Goal: Check status: Check status

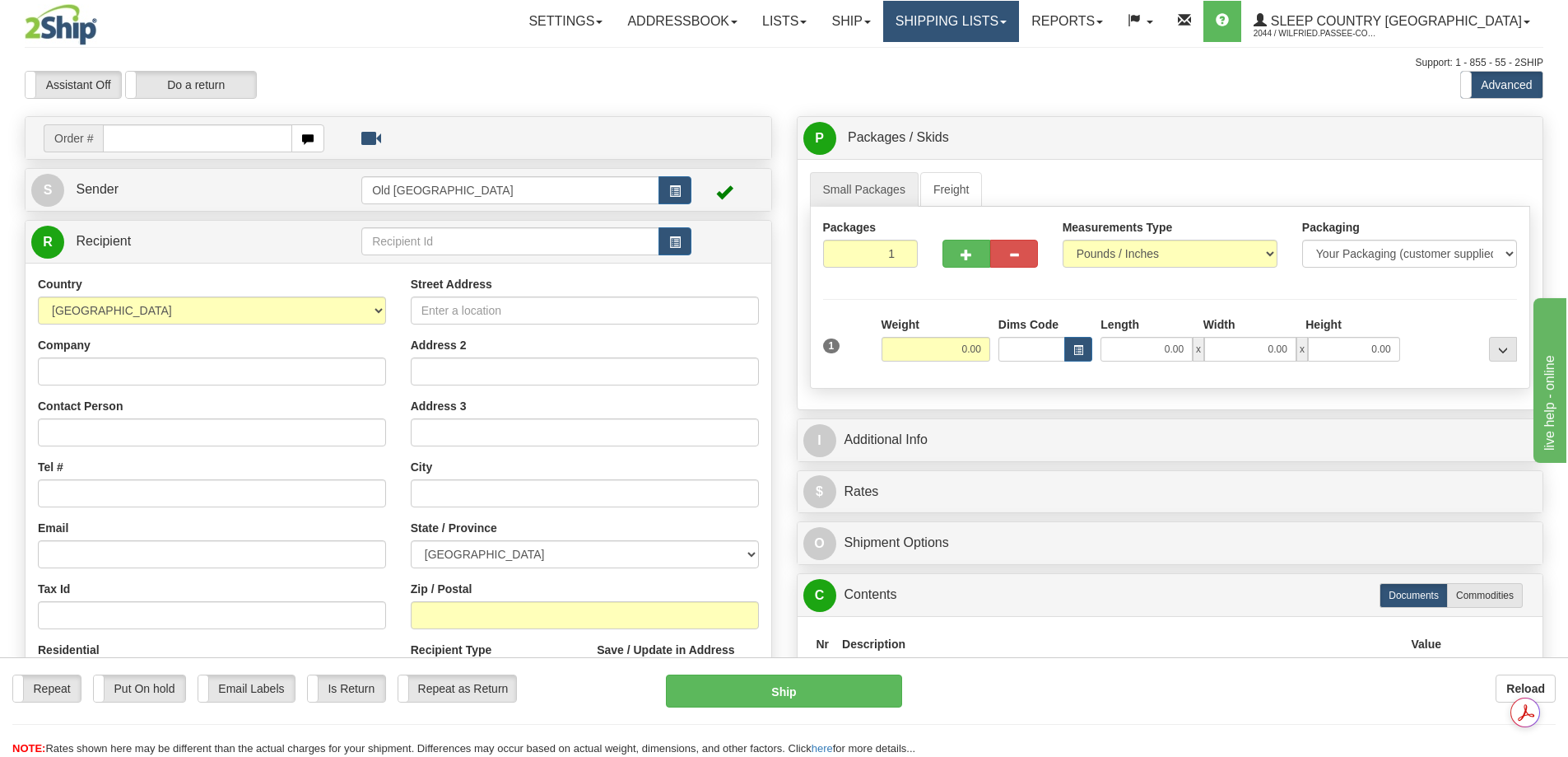
click at [1019, 18] on link "Shipping lists" at bounding box center [951, 22] width 136 height 41
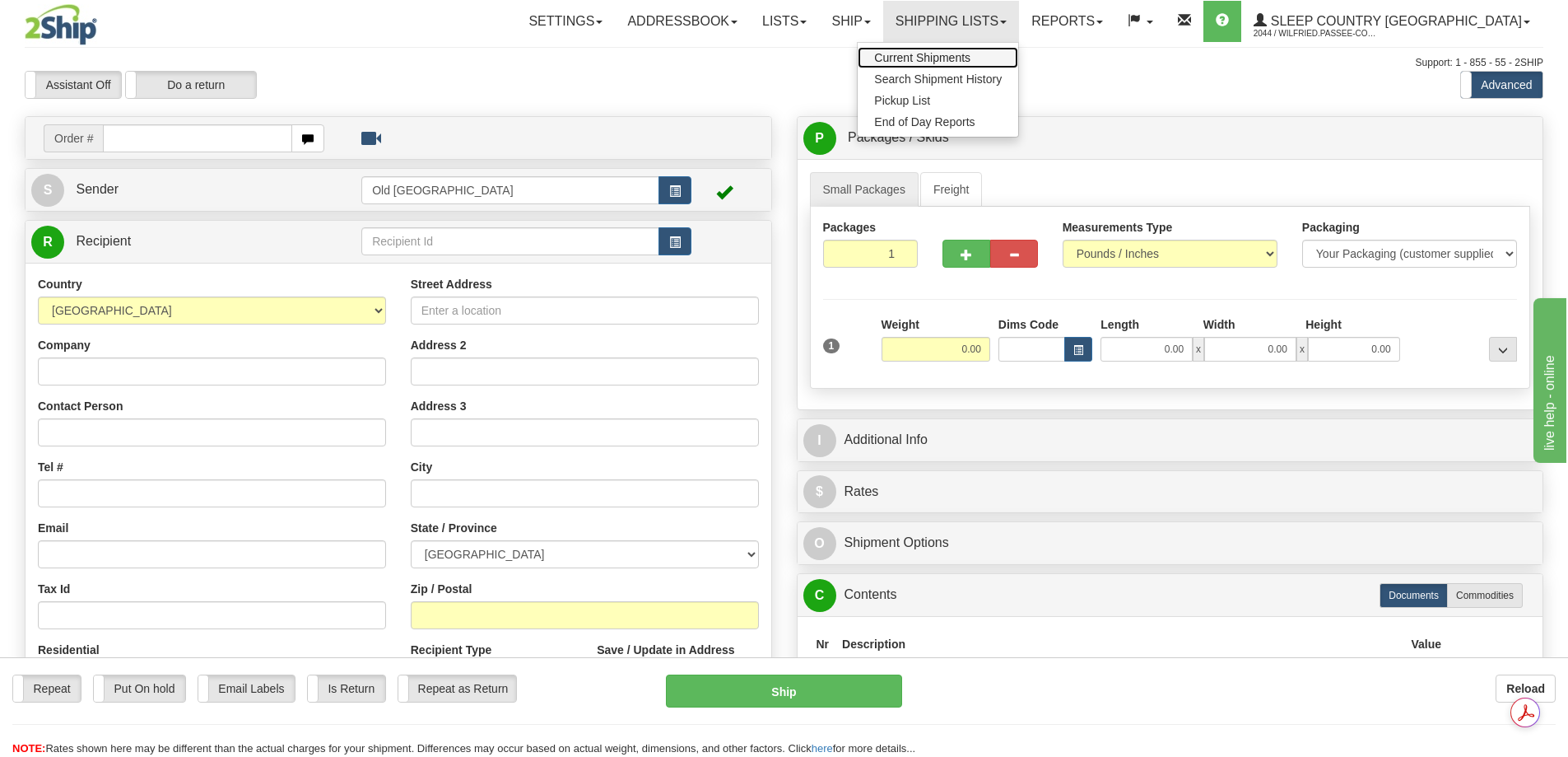
click at [1019, 70] on ul "Current Shipments Search Shipment History Pickup List End of Day Reports" at bounding box center [938, 90] width 162 height 95
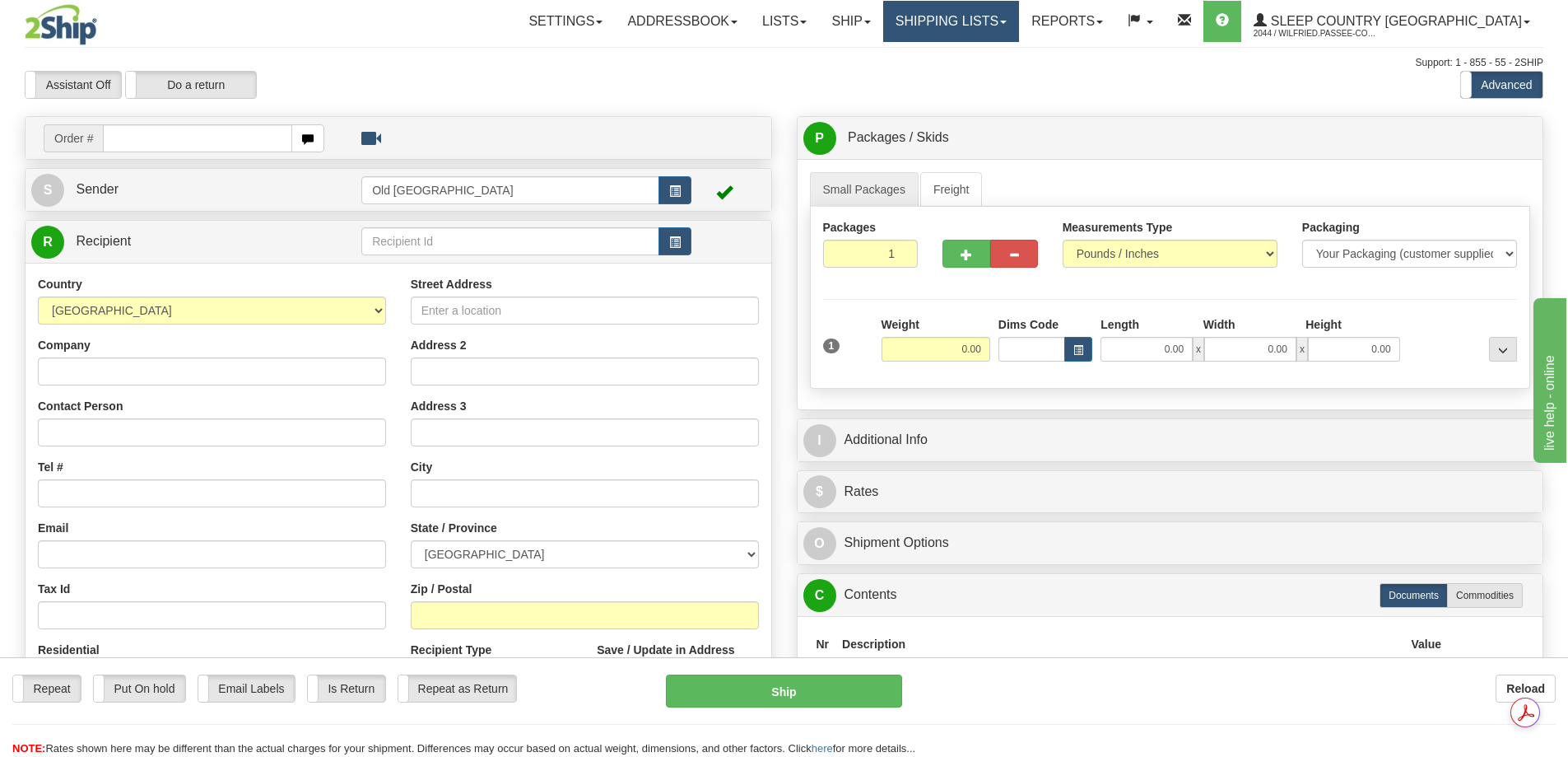
click at [1019, 19] on link "Shipping lists" at bounding box center [951, 22] width 136 height 41
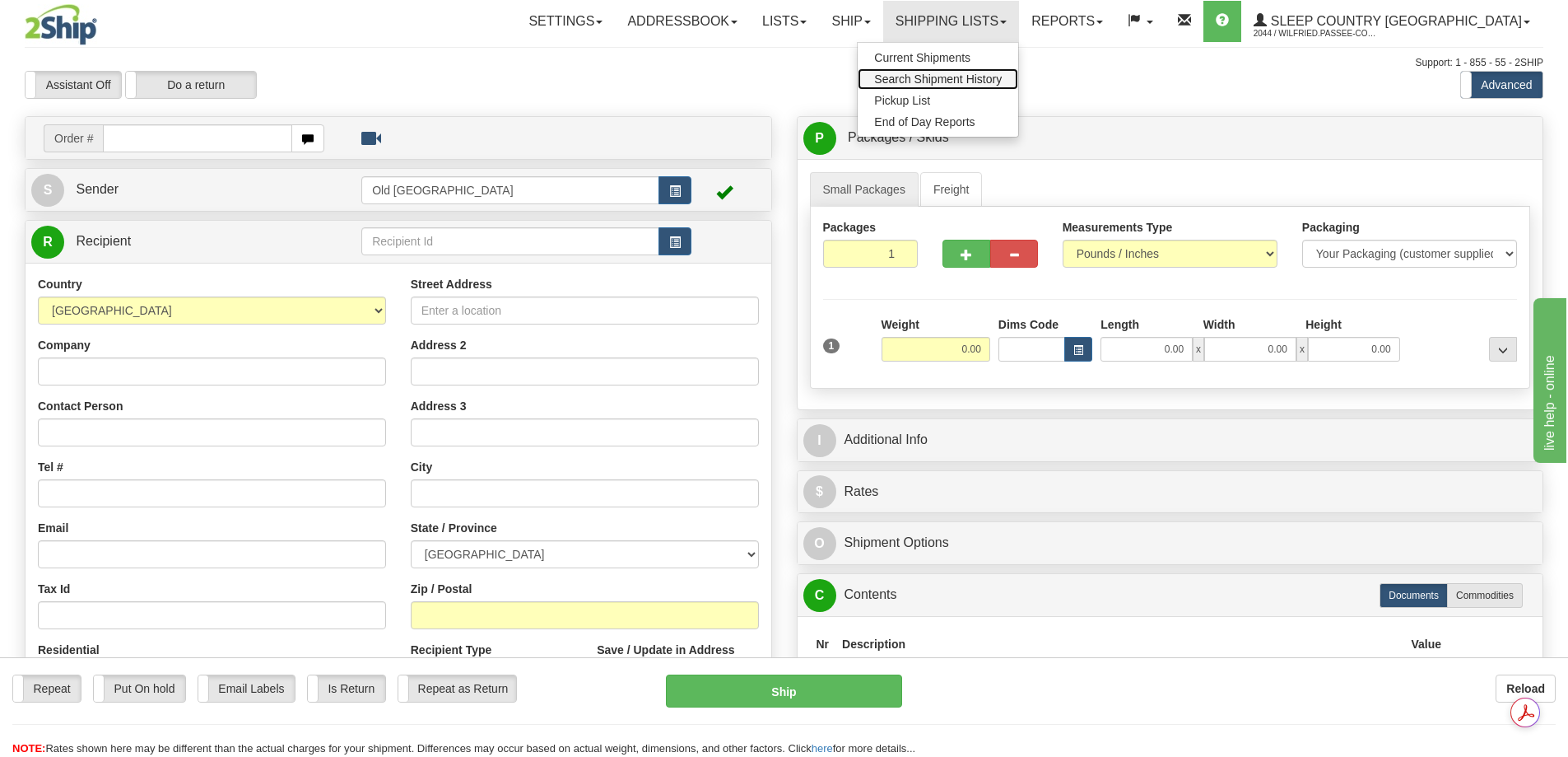
click at [1002, 75] on span "Search Shipment History" at bounding box center [938, 79] width 128 height 13
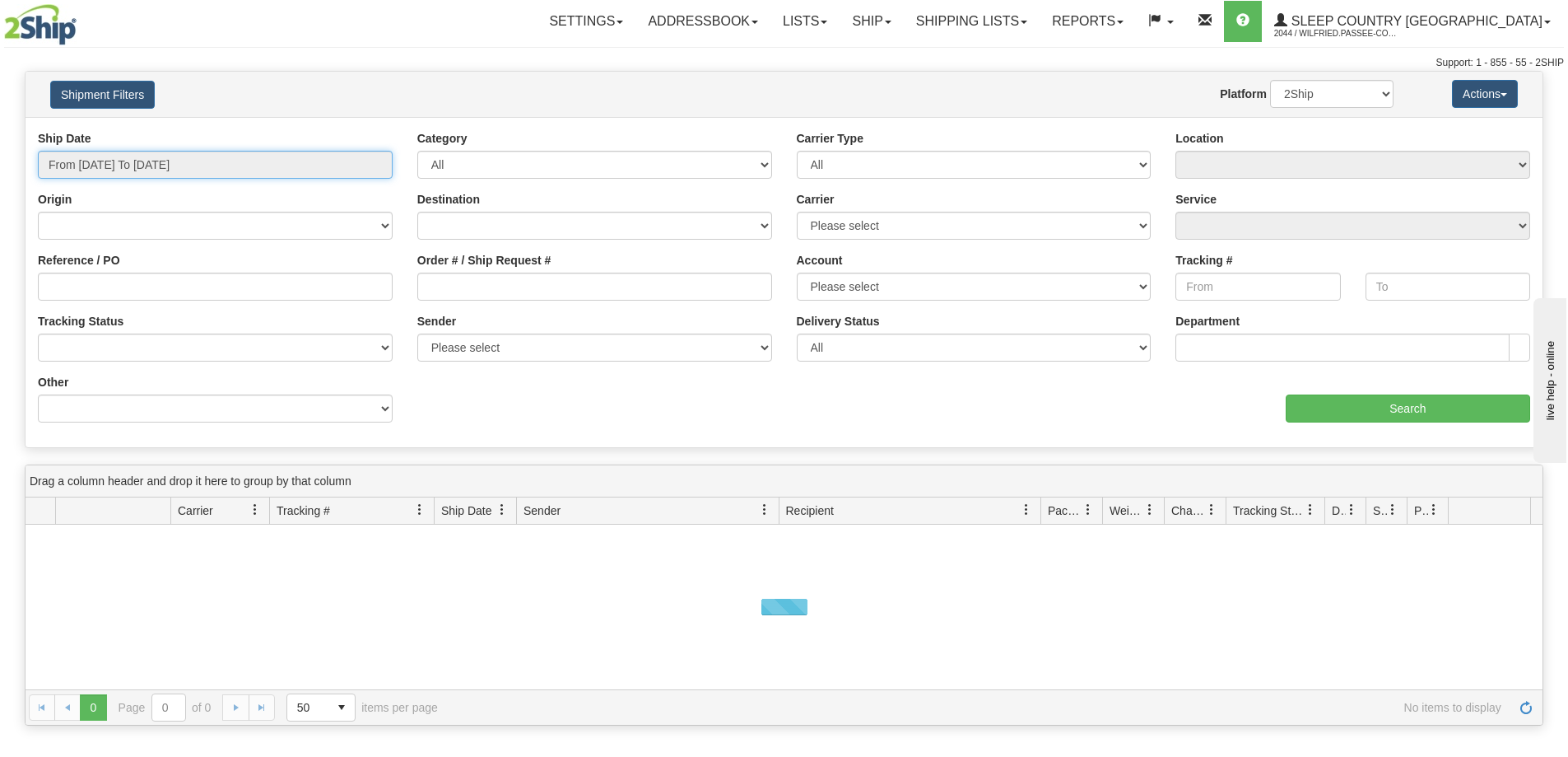
click at [137, 162] on input "From 09/09/2025 To 09/10/2025" at bounding box center [215, 165] width 355 height 28
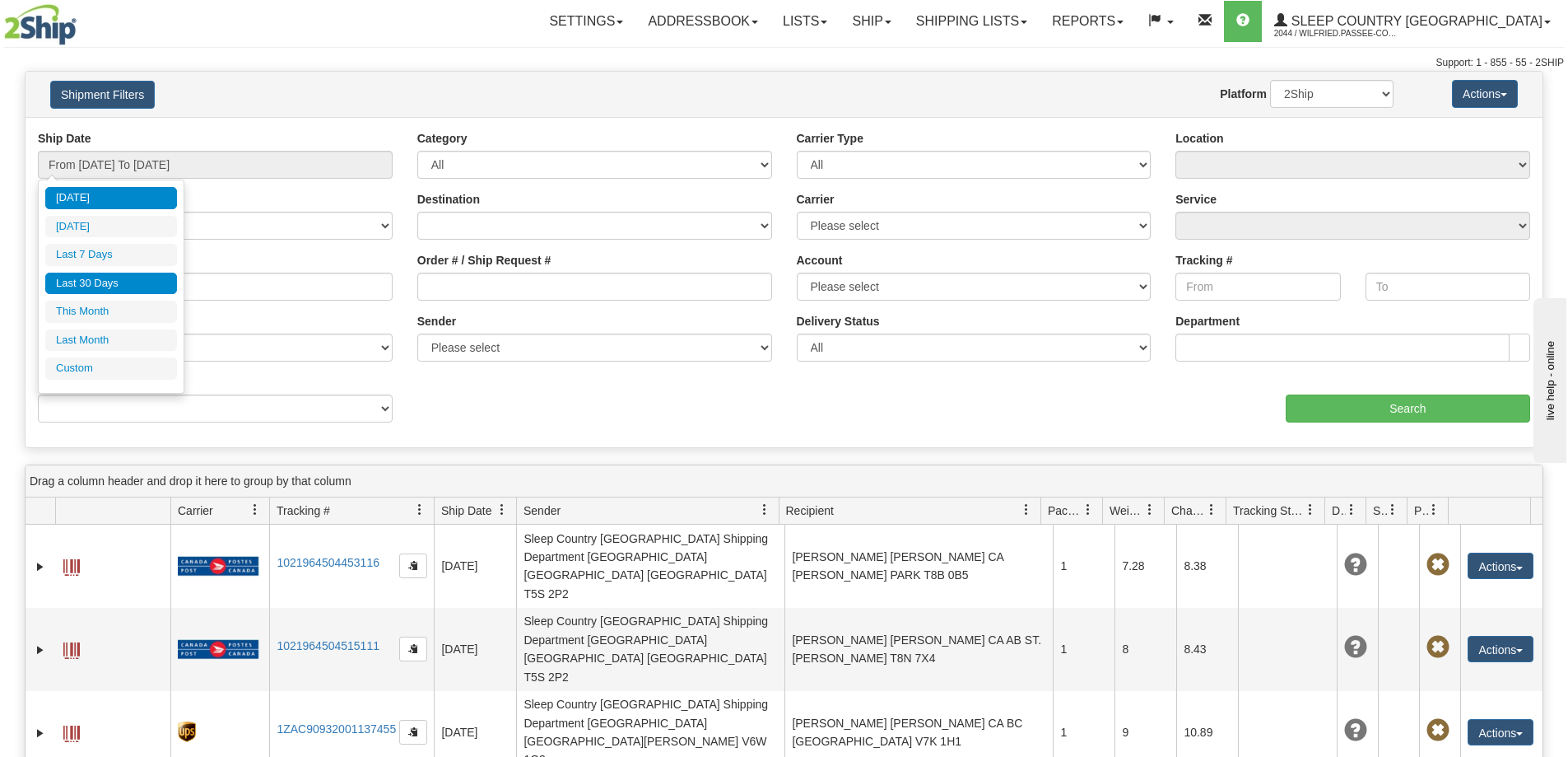
drag, startPoint x: 112, startPoint y: 285, endPoint x: 359, endPoint y: 265, distance: 247.8
click at [112, 282] on li "Last 30 Days" at bounding box center [111, 283] width 132 height 22
type input "From [DATE] To [DATE]"
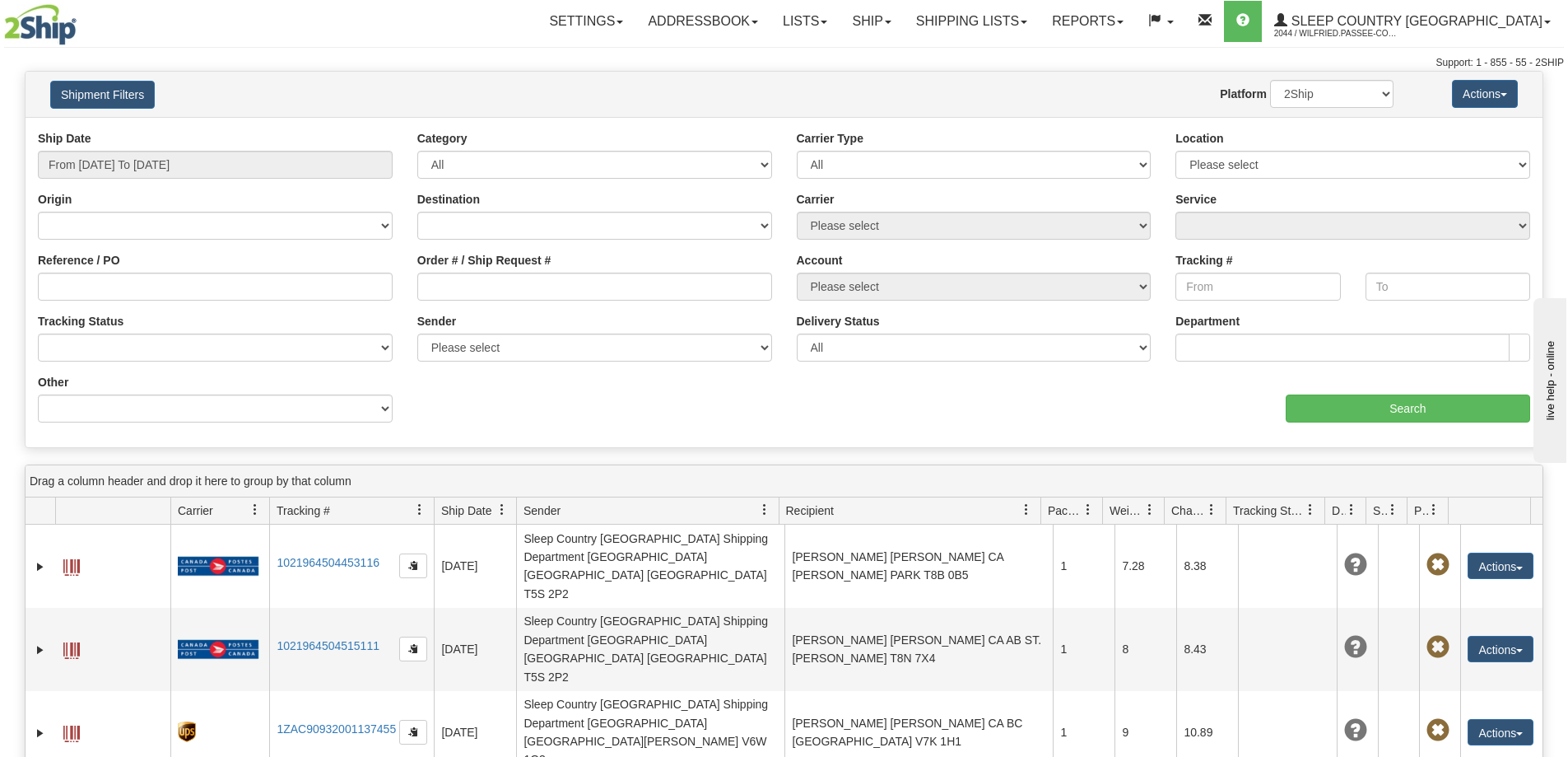
click at [515, 270] on div "Order # / Ship Request #" at bounding box center [594, 276] width 355 height 49
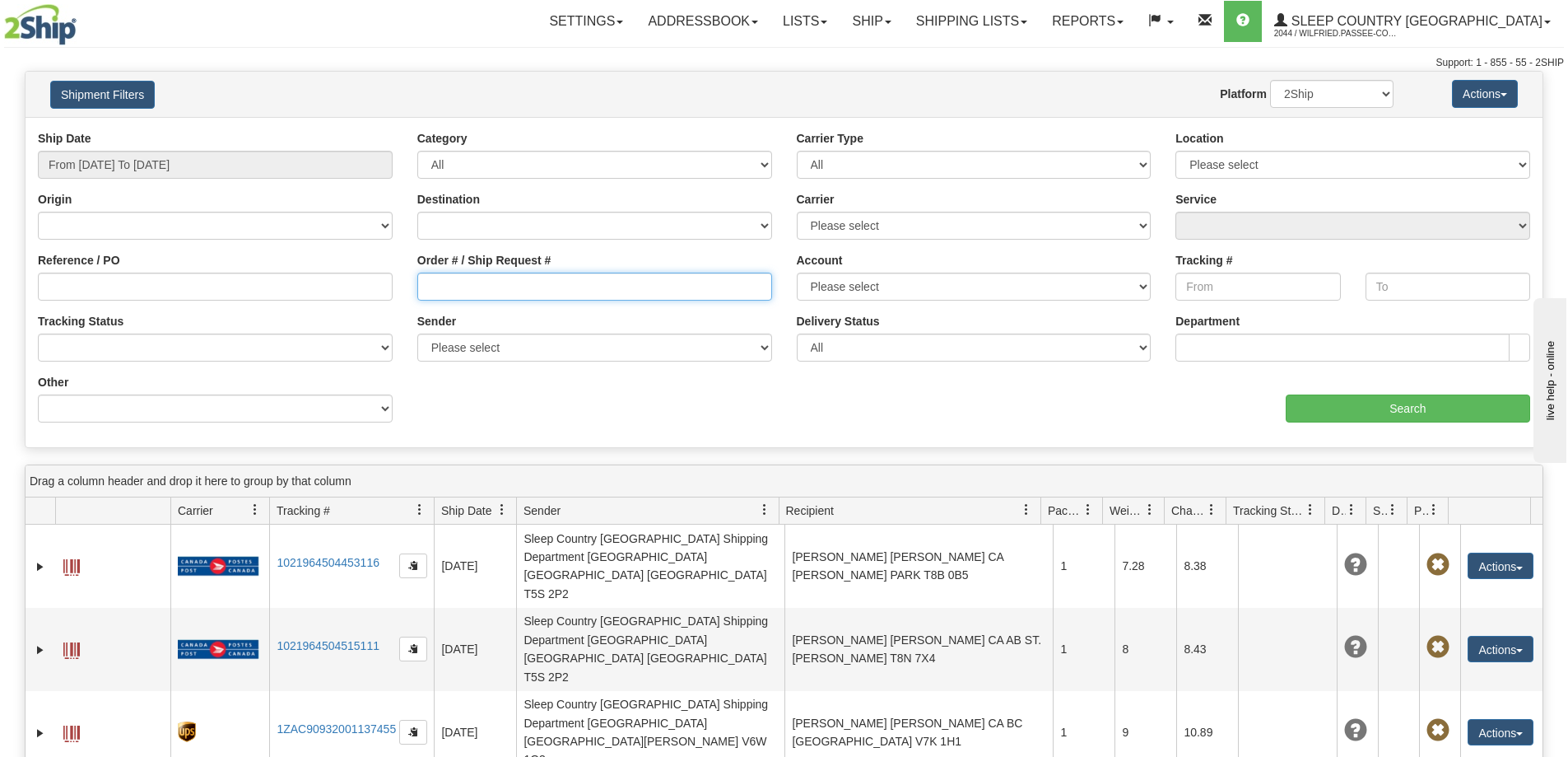
click at [515, 272] on input "Order # / Ship Request #" at bounding box center [594, 286] width 355 height 28
paste input "9000I041725"
type input "9000I041725"
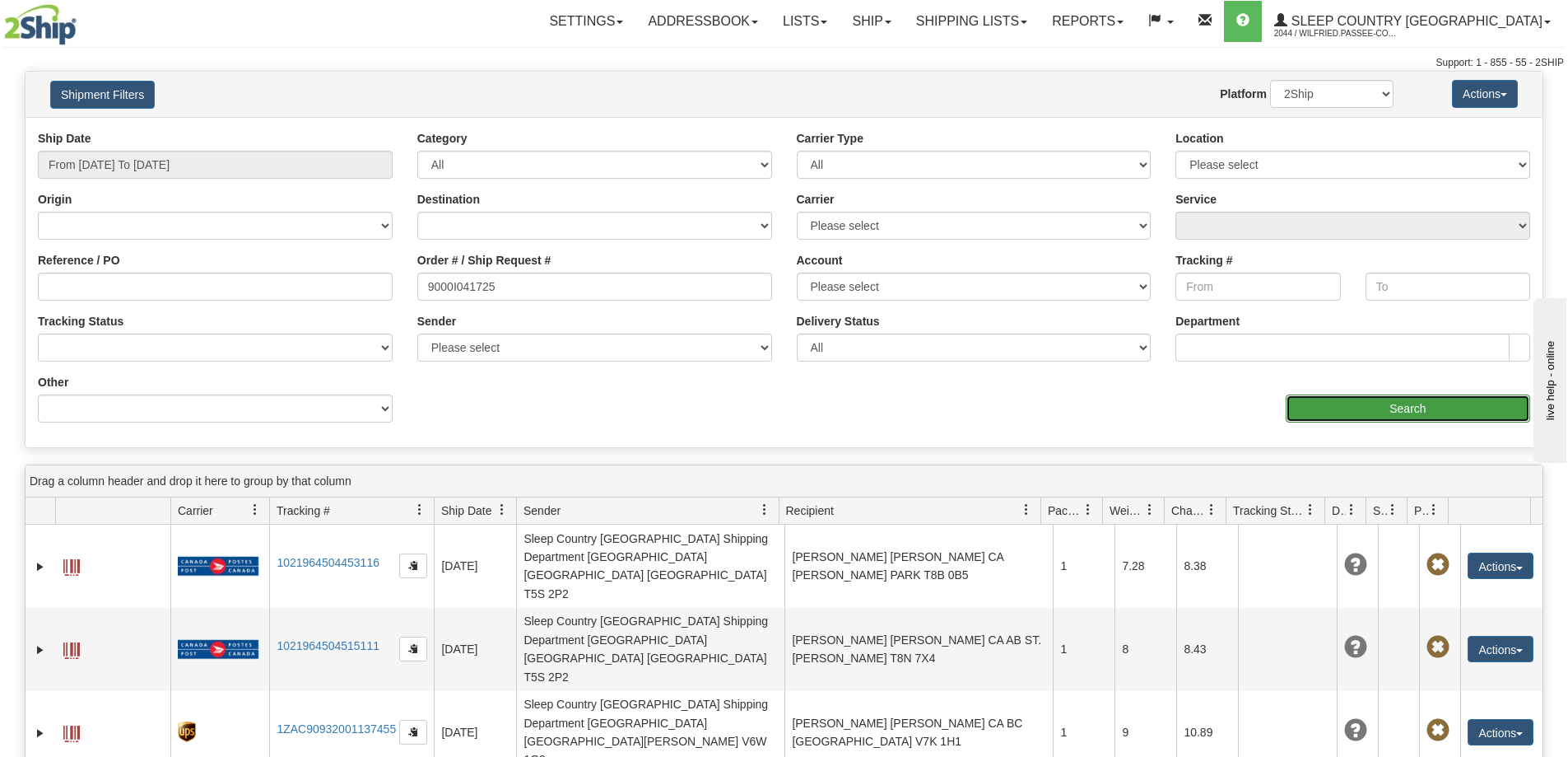
click at [1357, 401] on input "Search" at bounding box center [1408, 408] width 244 height 28
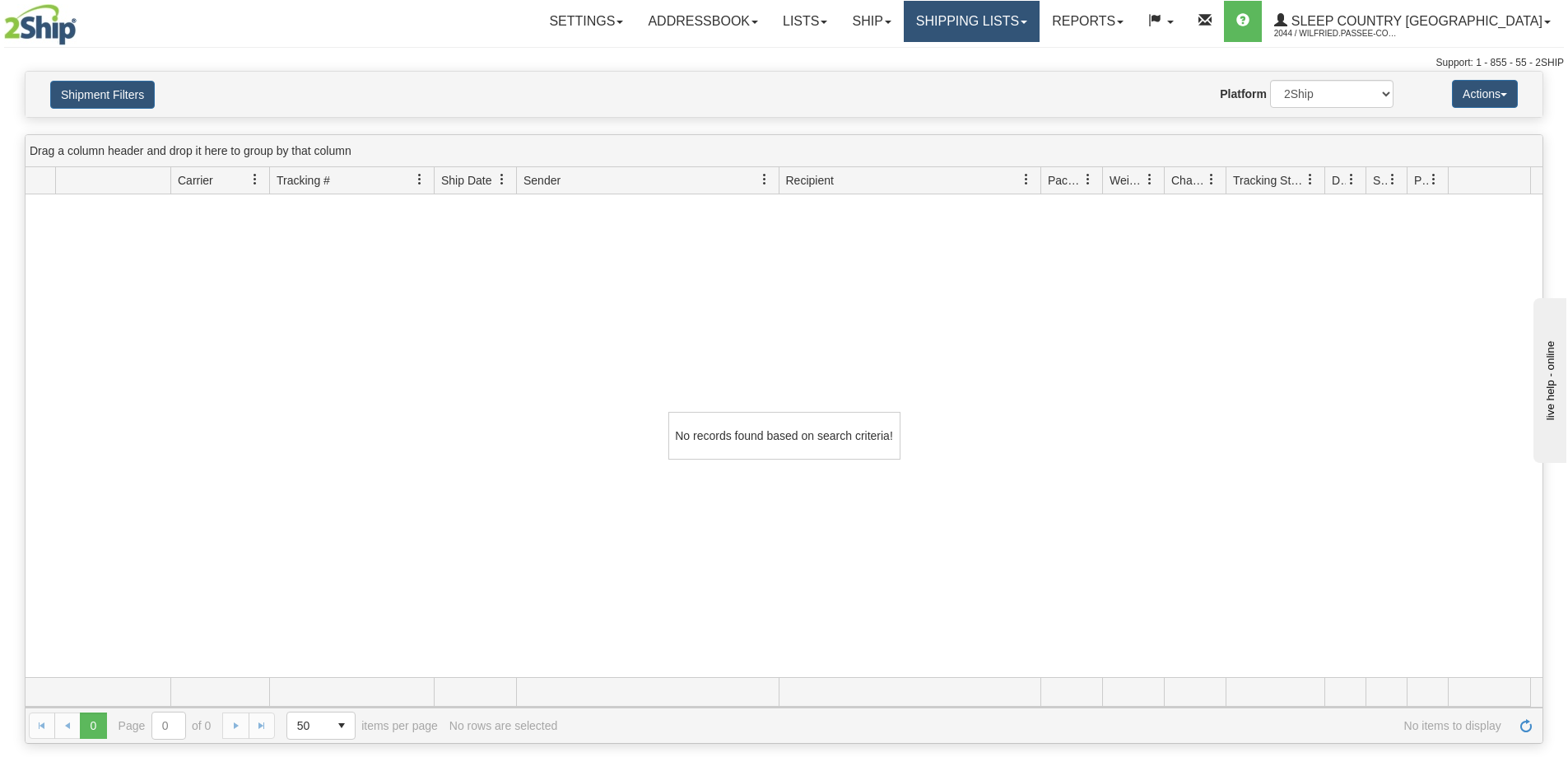
click at [1022, 7] on link "Shipping lists" at bounding box center [971, 22] width 136 height 41
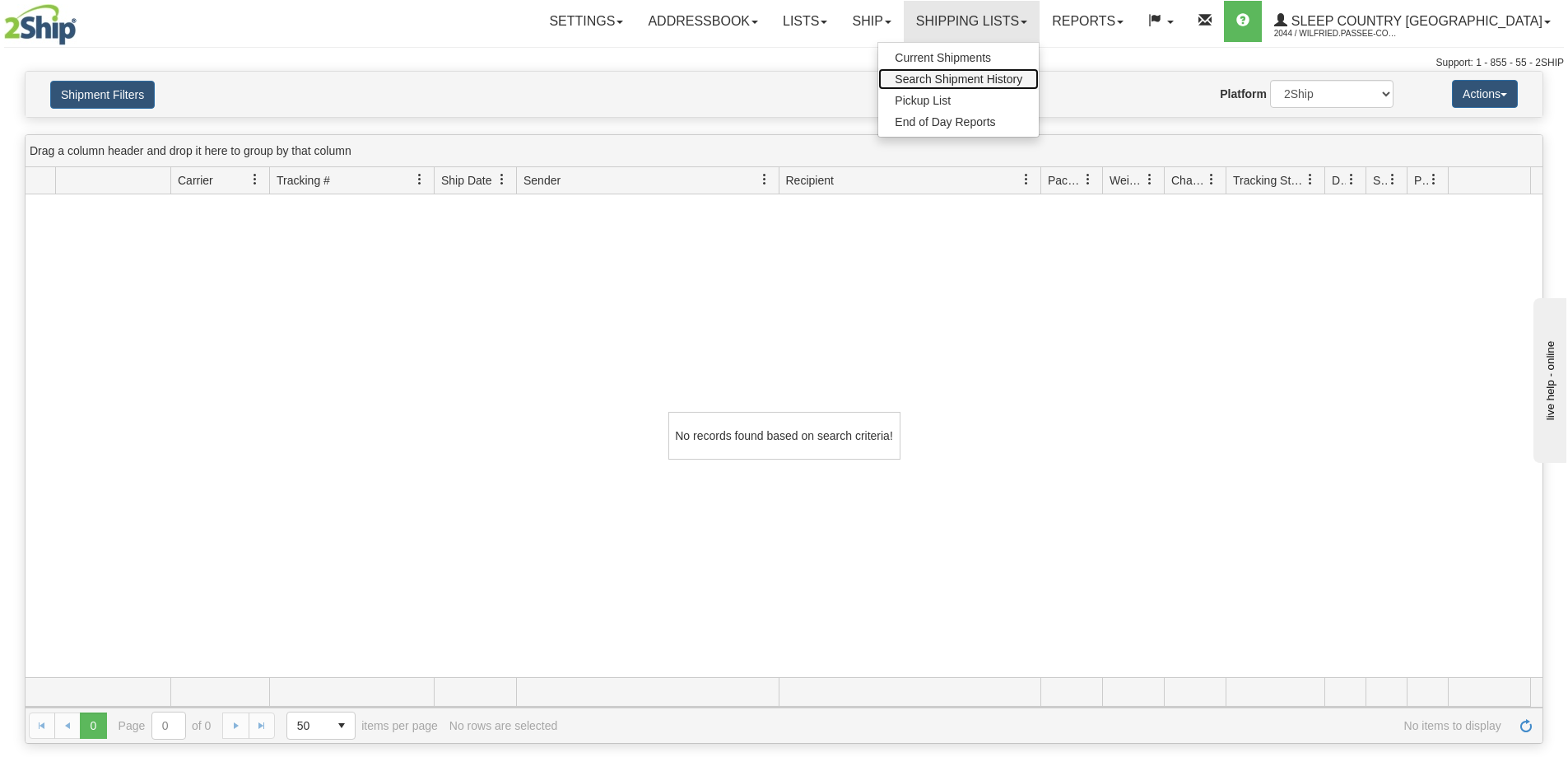
click at [1023, 81] on span "Search Shipment History" at bounding box center [959, 79] width 128 height 13
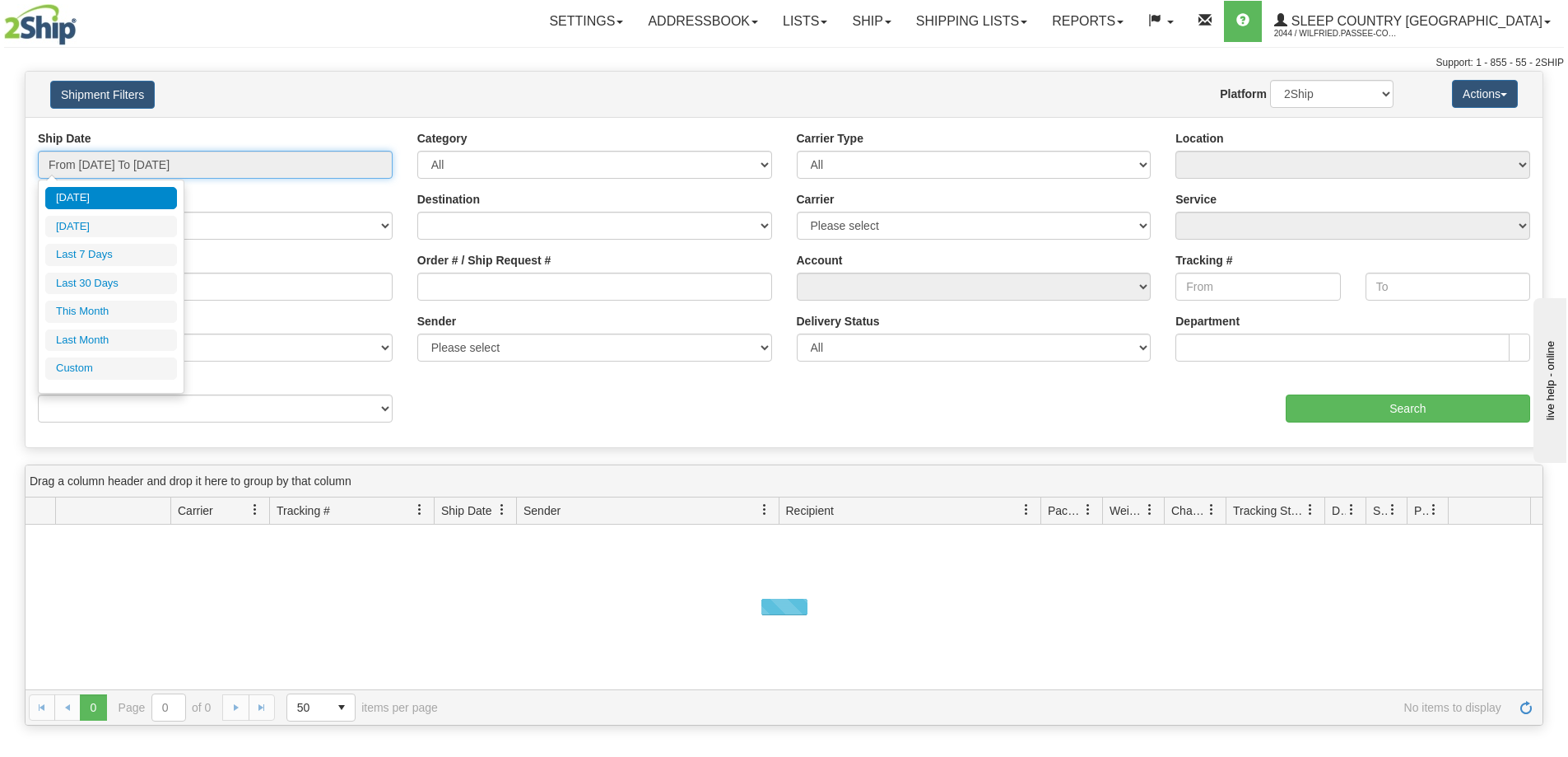
drag, startPoint x: 129, startPoint y: 165, endPoint x: 131, endPoint y: 175, distance: 10.2
click at [131, 165] on input "From 09/09/2025 To 09/10/2025" at bounding box center [215, 165] width 355 height 28
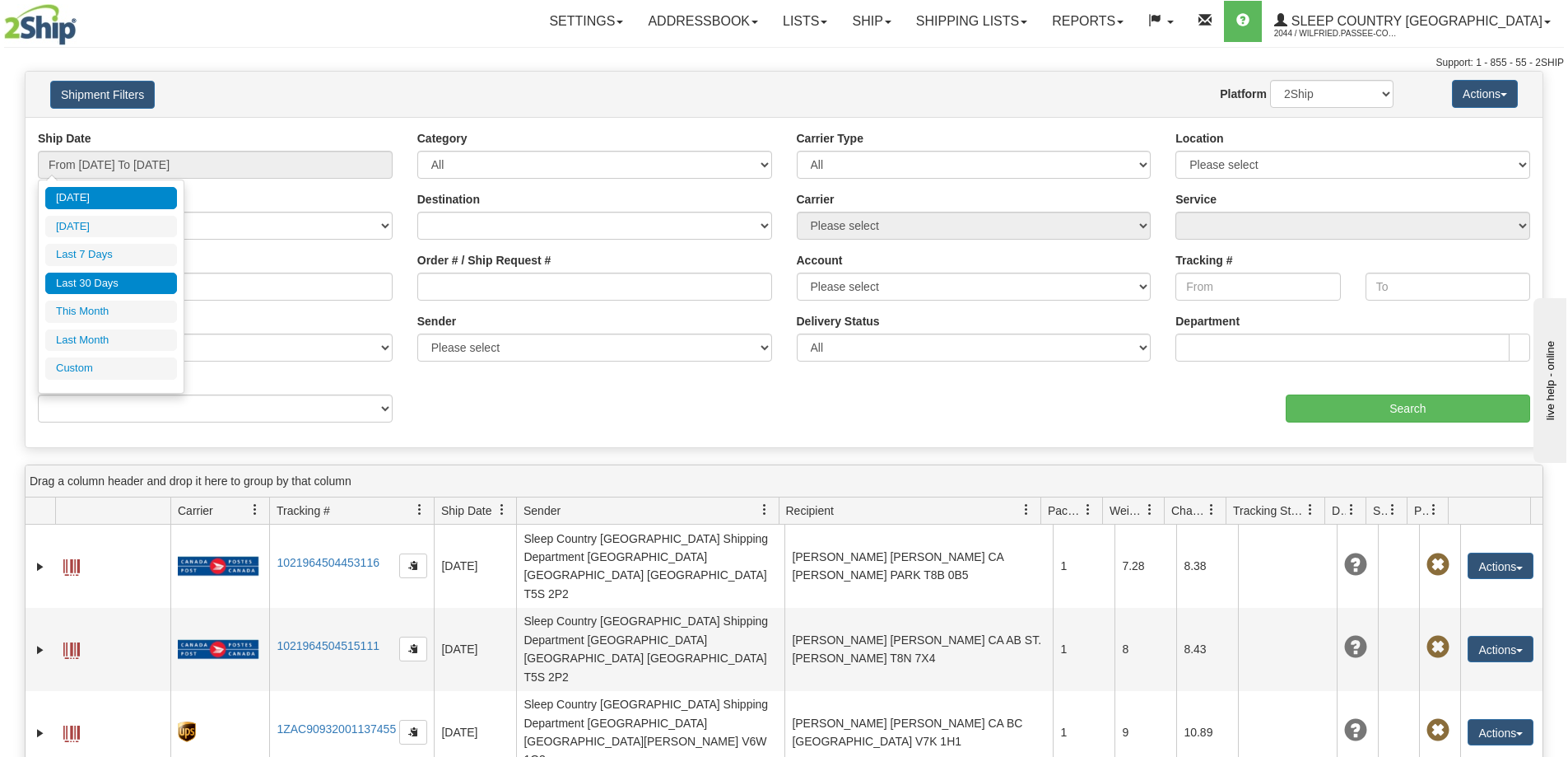
drag, startPoint x: 125, startPoint y: 281, endPoint x: 132, endPoint y: 300, distance: 20.2
click at [125, 282] on li "Last 30 Days" at bounding box center [111, 283] width 132 height 22
type input "From 08/12/2025 To 09/10/2025"
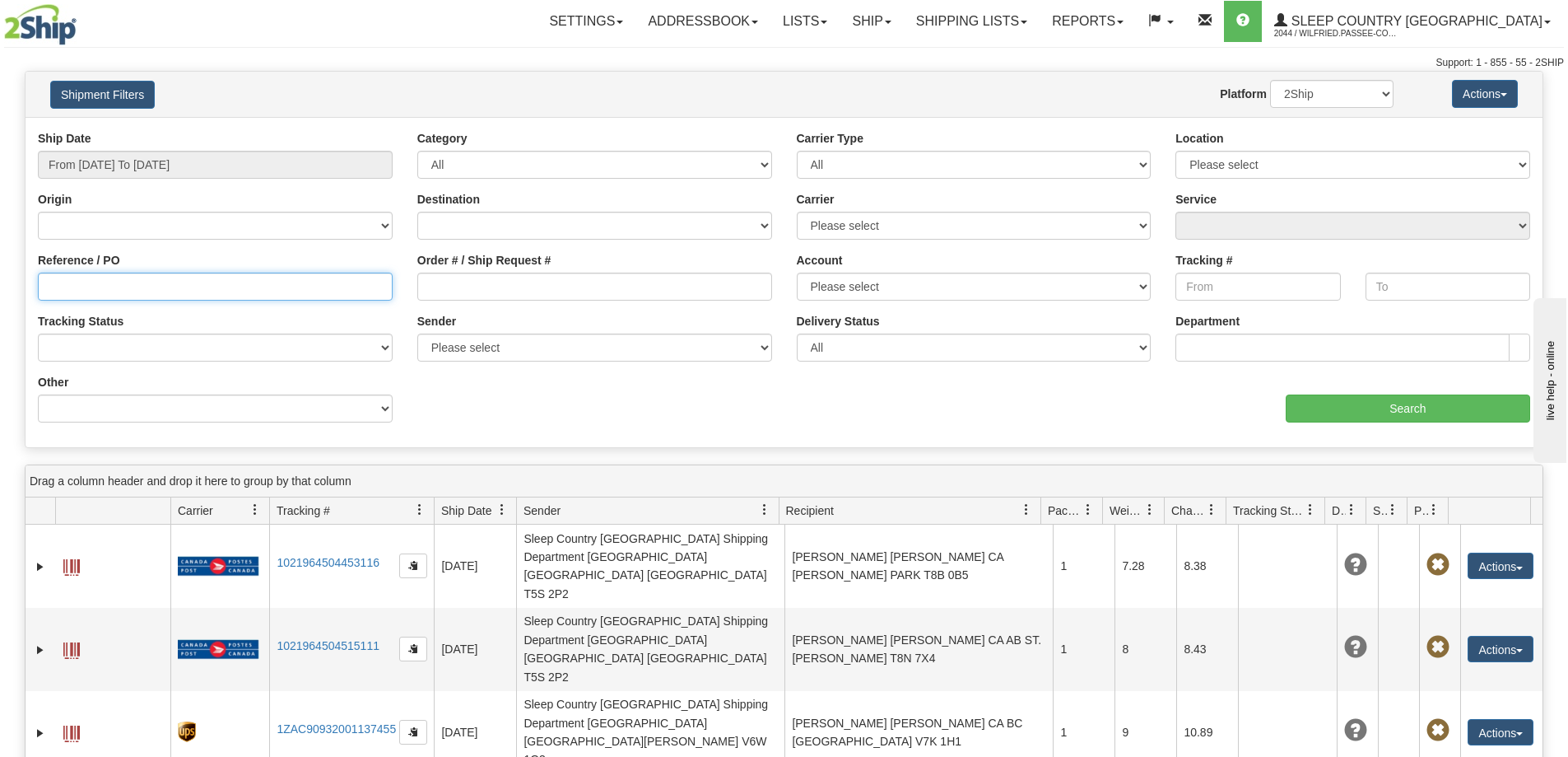
click at [129, 289] on input "Reference / PO" at bounding box center [215, 286] width 355 height 28
paste input "9000I041725"
type input "9000I041725"
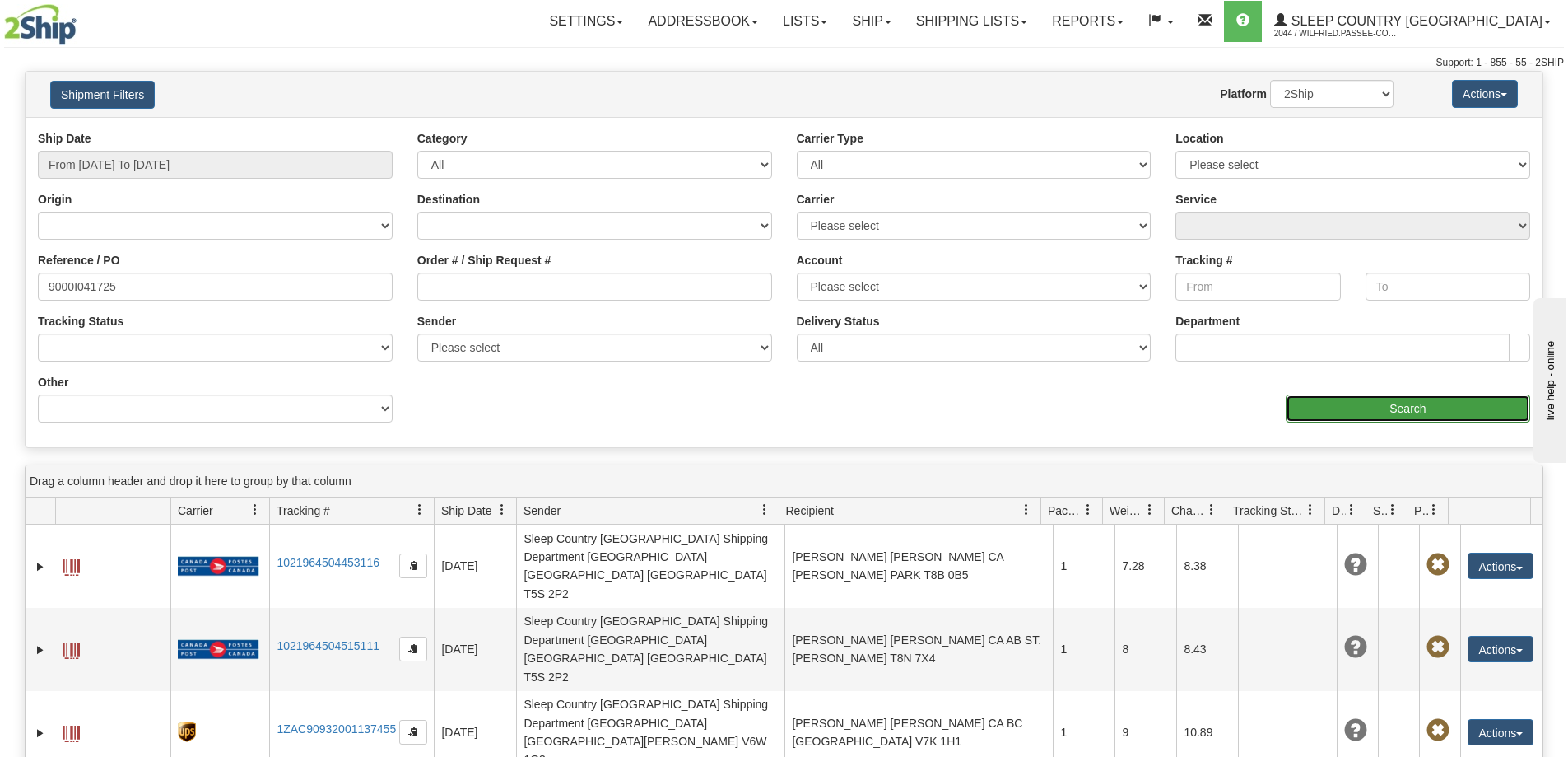
click at [1378, 412] on input "Search" at bounding box center [1408, 408] width 244 height 28
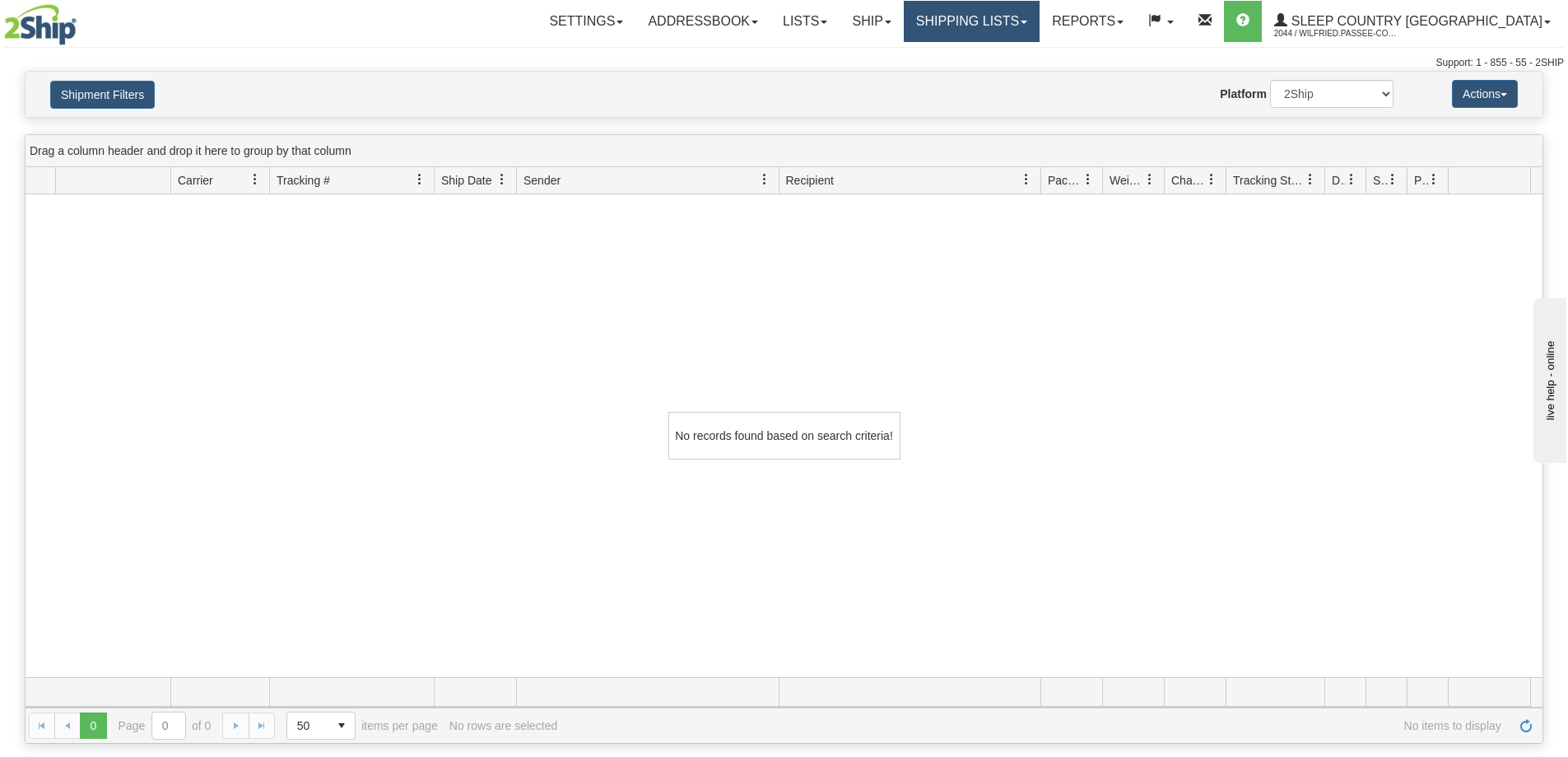
click at [1040, 16] on link "Shipping lists" at bounding box center [971, 22] width 136 height 41
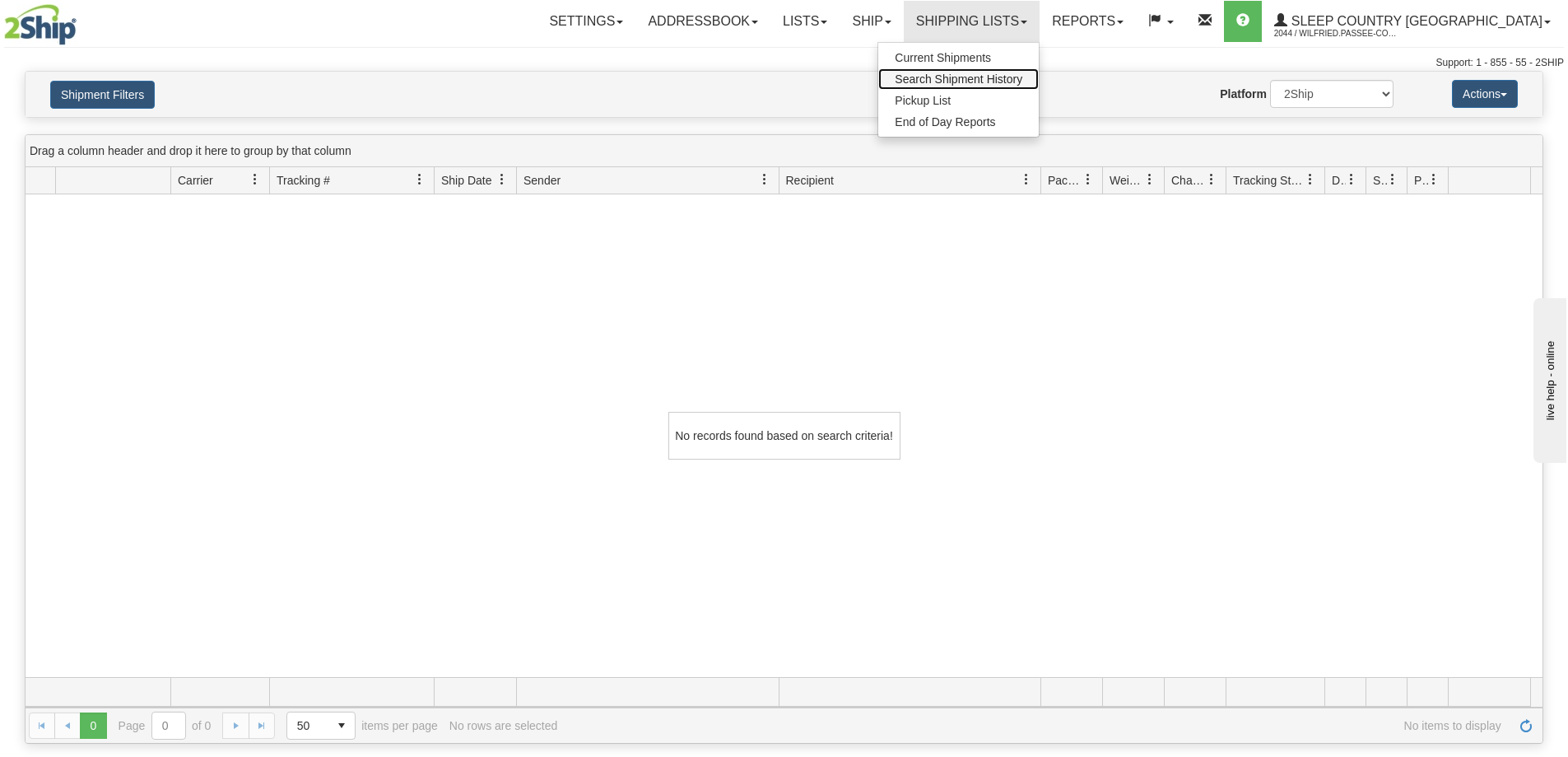
click at [990, 77] on span "Search Shipment History" at bounding box center [959, 79] width 128 height 13
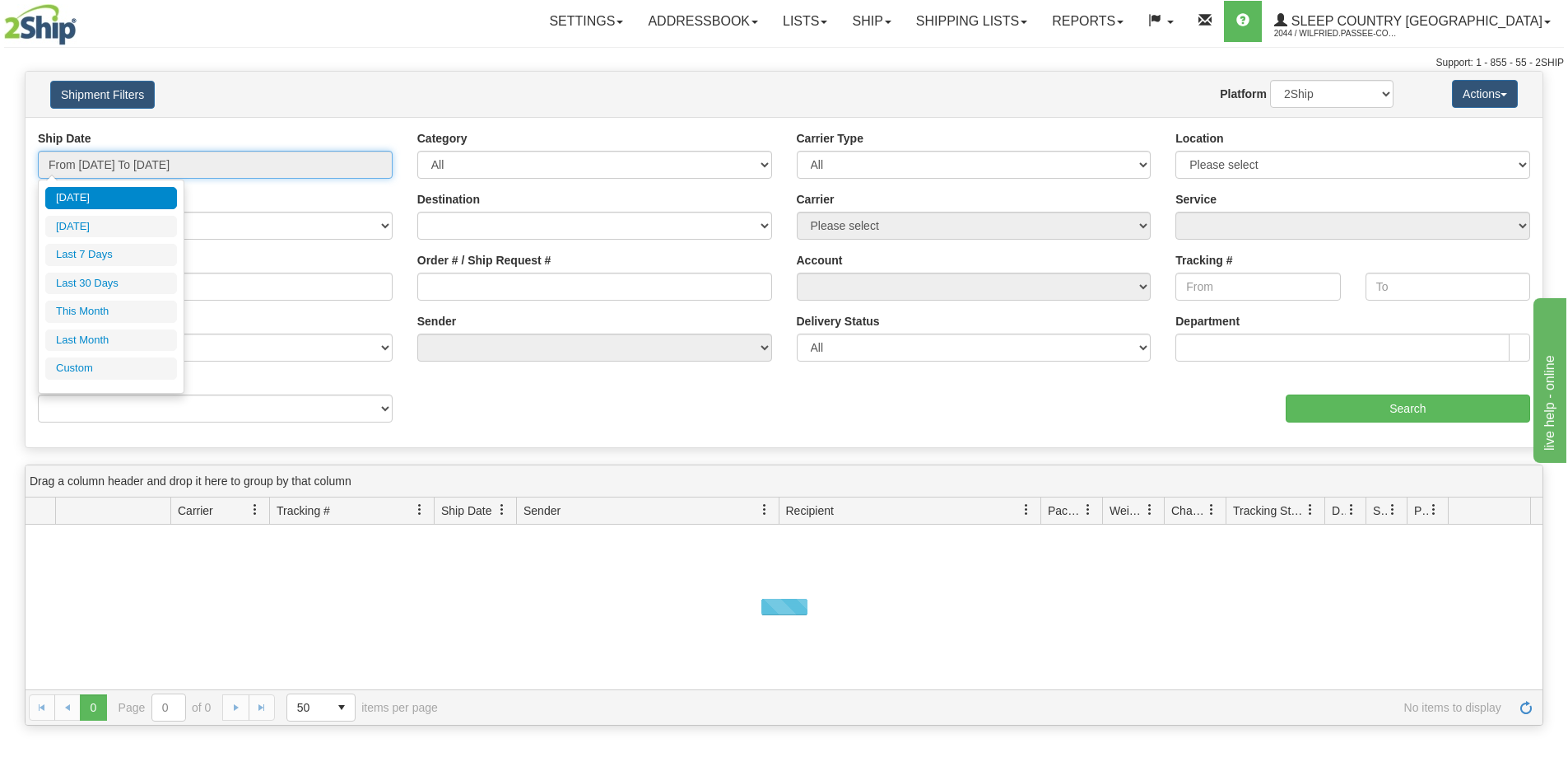
click at [182, 166] on input "From [DATE] To [DATE]" at bounding box center [215, 165] width 355 height 28
click at [143, 288] on li "Last 30 Days" at bounding box center [111, 283] width 132 height 22
type input "From [DATE] To [DATE]"
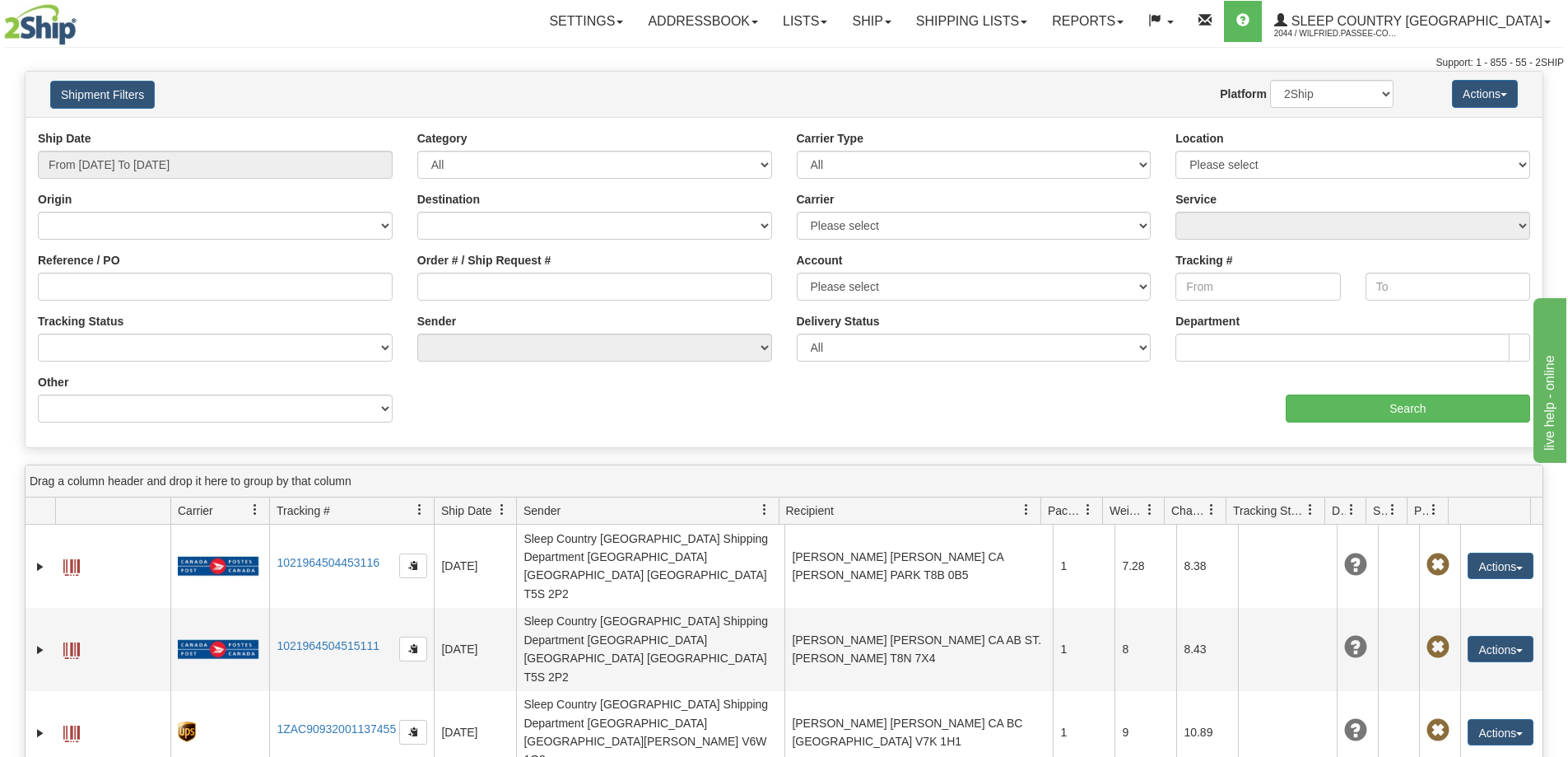
drag, startPoint x: 445, startPoint y: 270, endPoint x: 456, endPoint y: 272, distance: 11.2
click at [445, 269] on div "Order # / Ship Request #" at bounding box center [594, 276] width 355 height 49
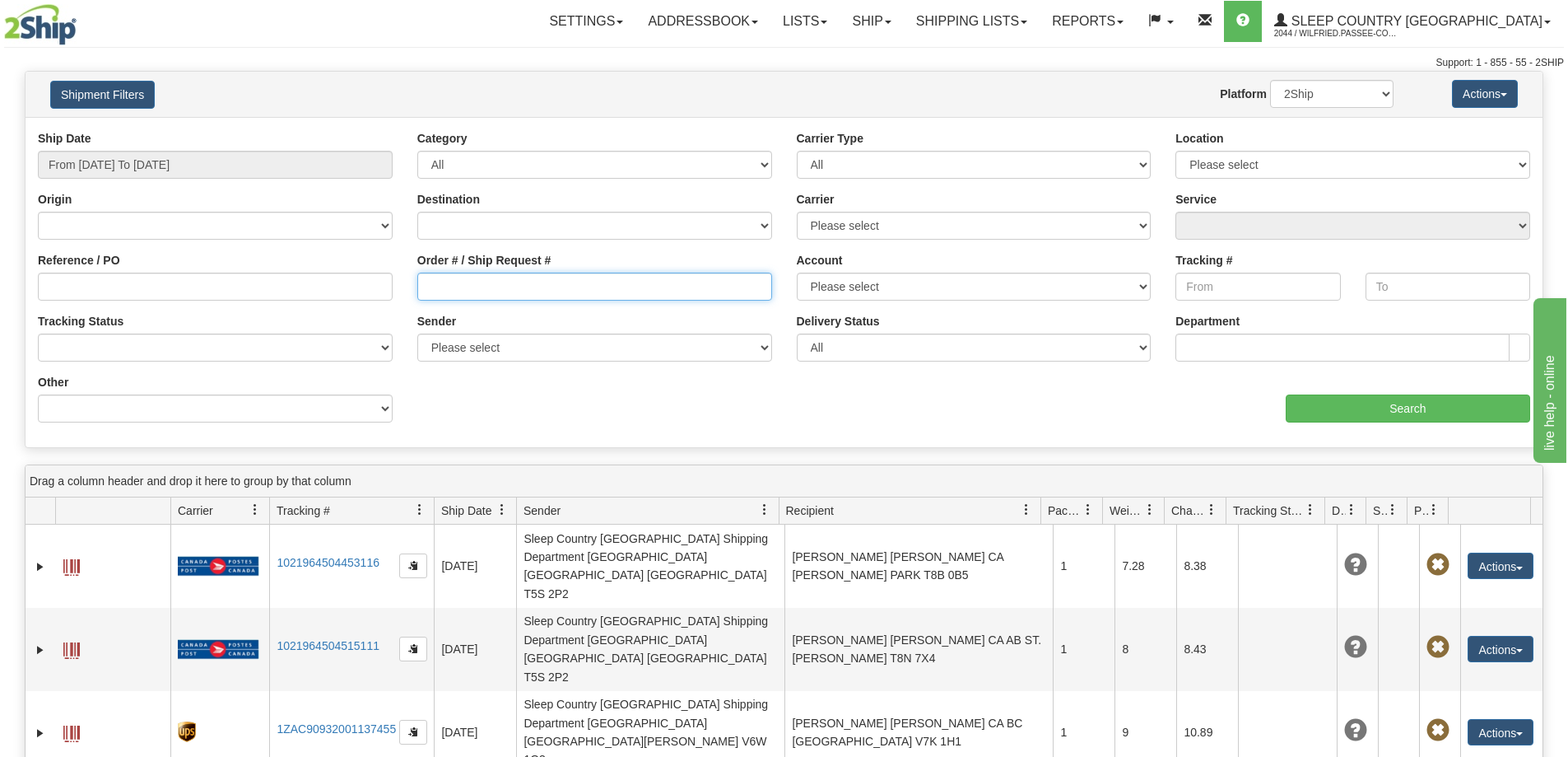
click at [545, 284] on input "Order # / Ship Request #" at bounding box center [594, 286] width 355 height 28
paste input "9002I080184"
type input "9002I080184"
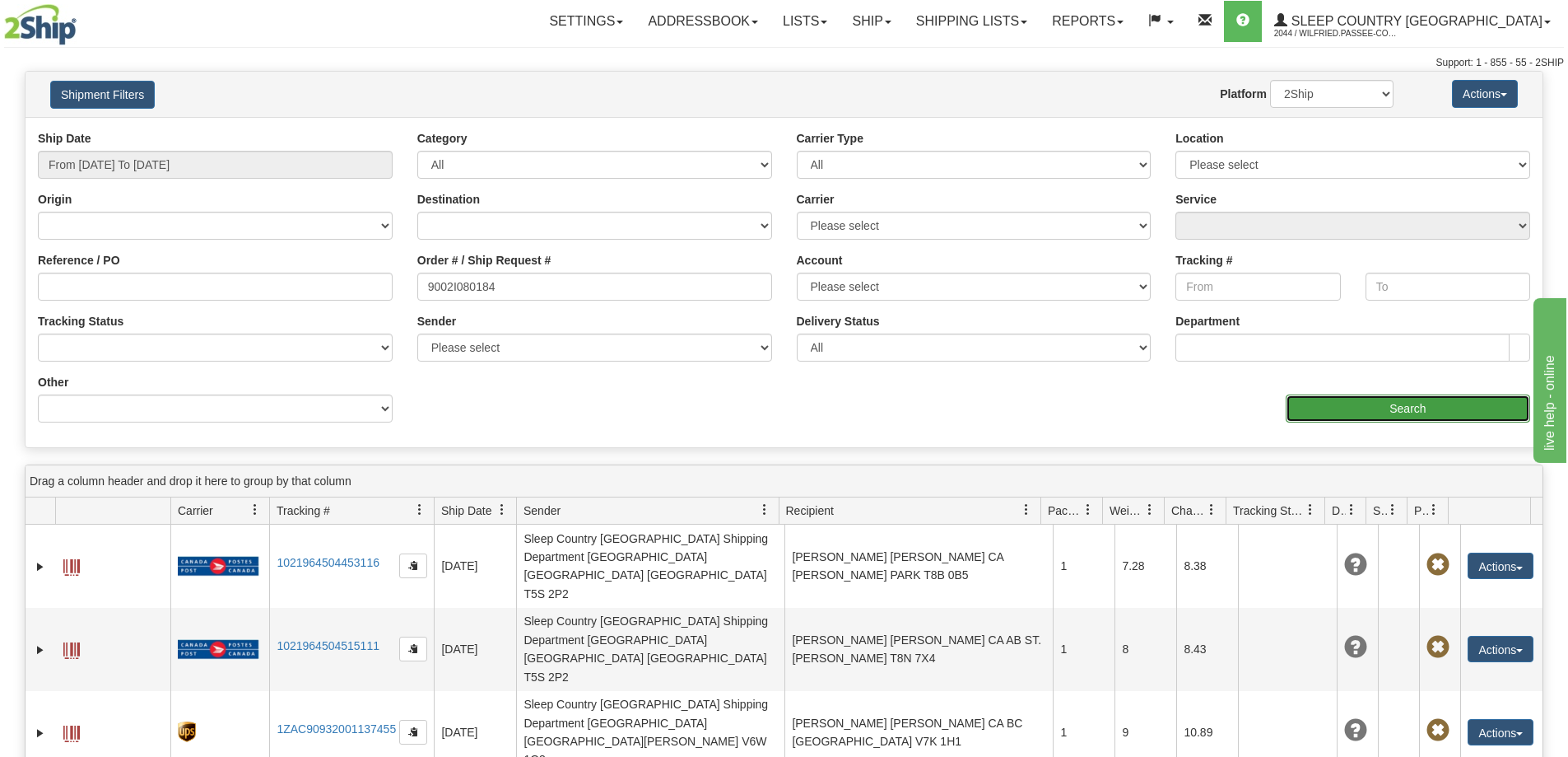
click at [1358, 412] on input "Search" at bounding box center [1408, 408] width 244 height 28
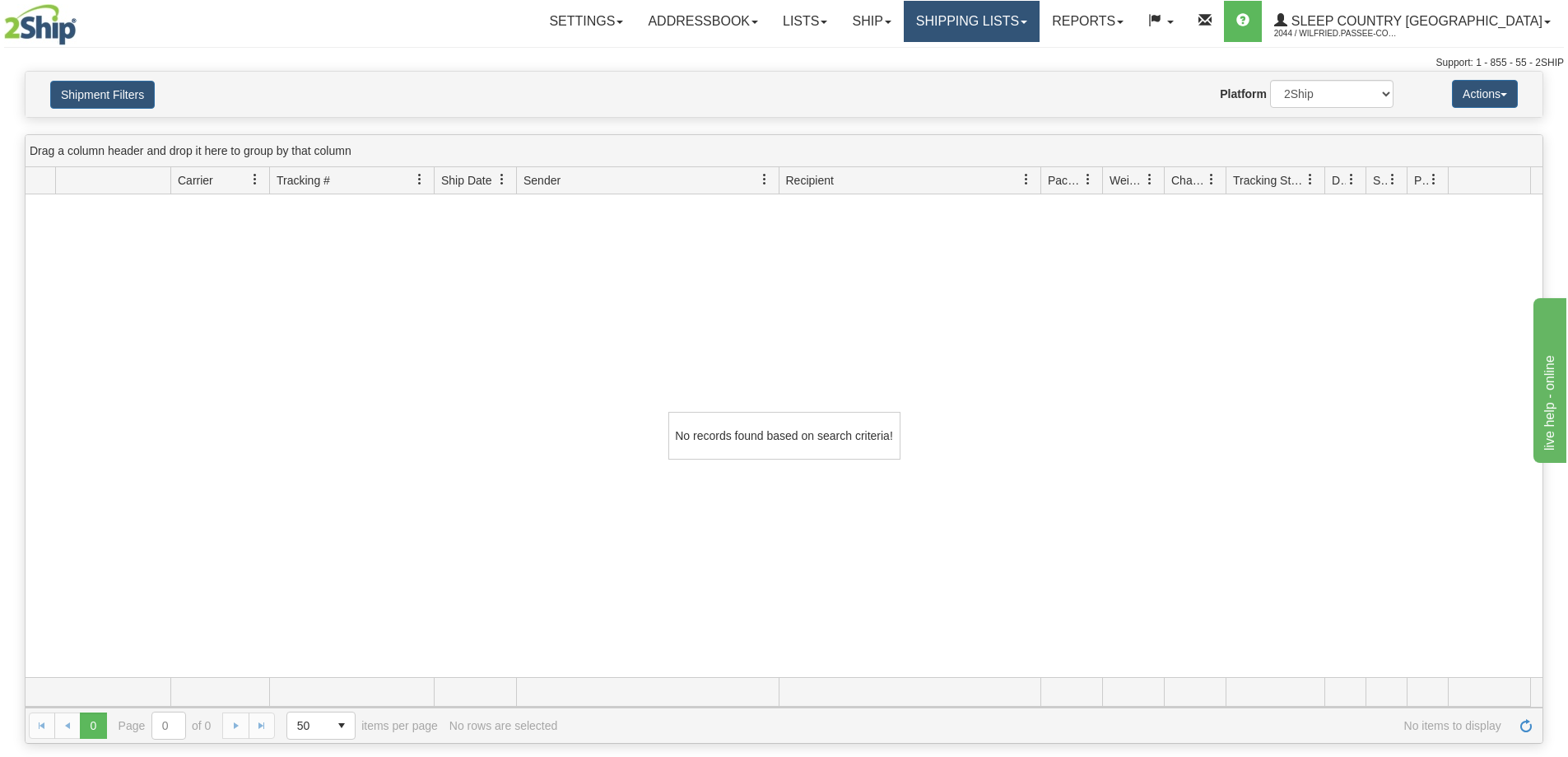
click at [1017, 29] on link "Shipping lists" at bounding box center [971, 22] width 136 height 41
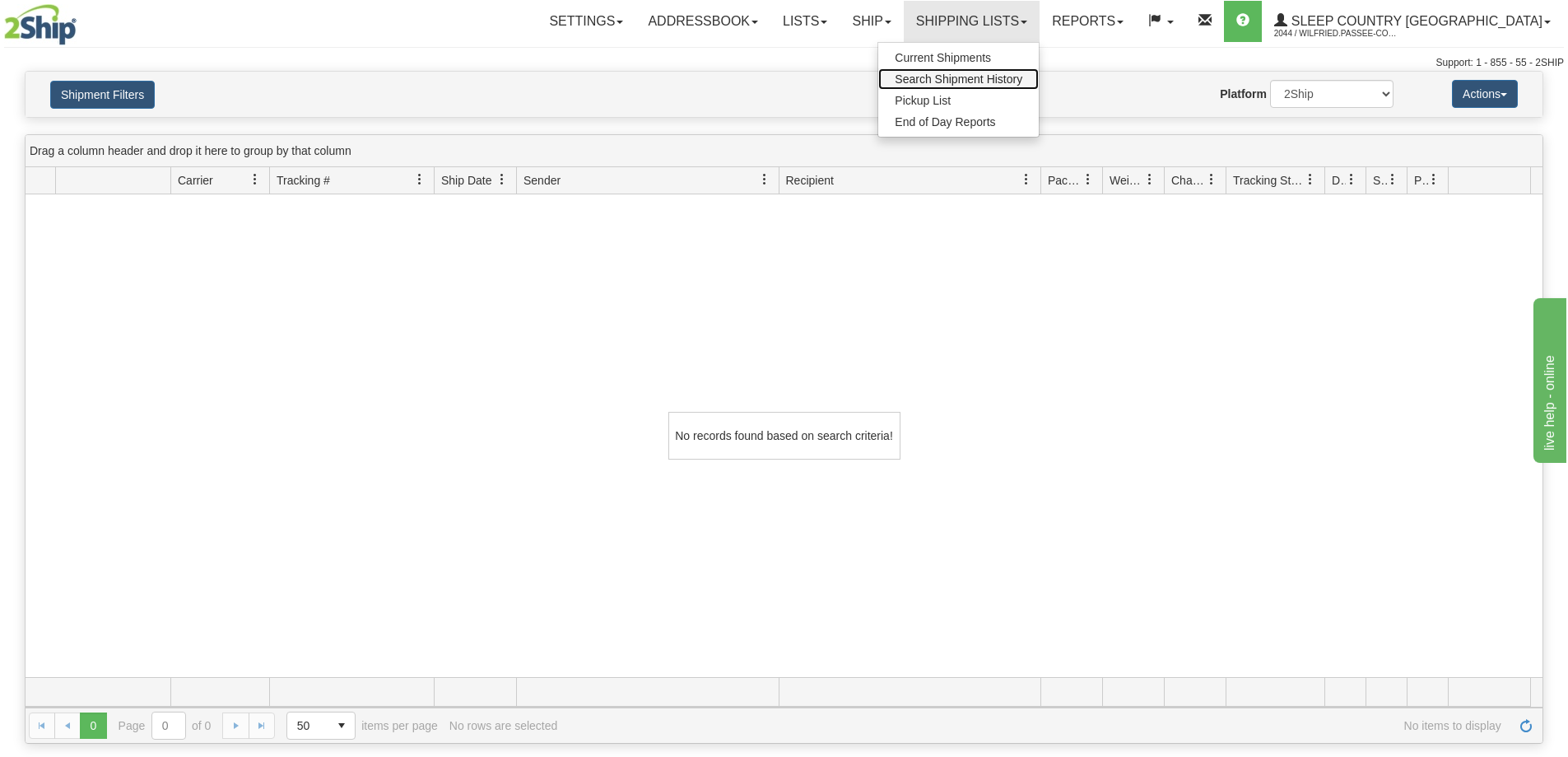
click at [1014, 77] on span "Search Shipment History" at bounding box center [959, 79] width 128 height 13
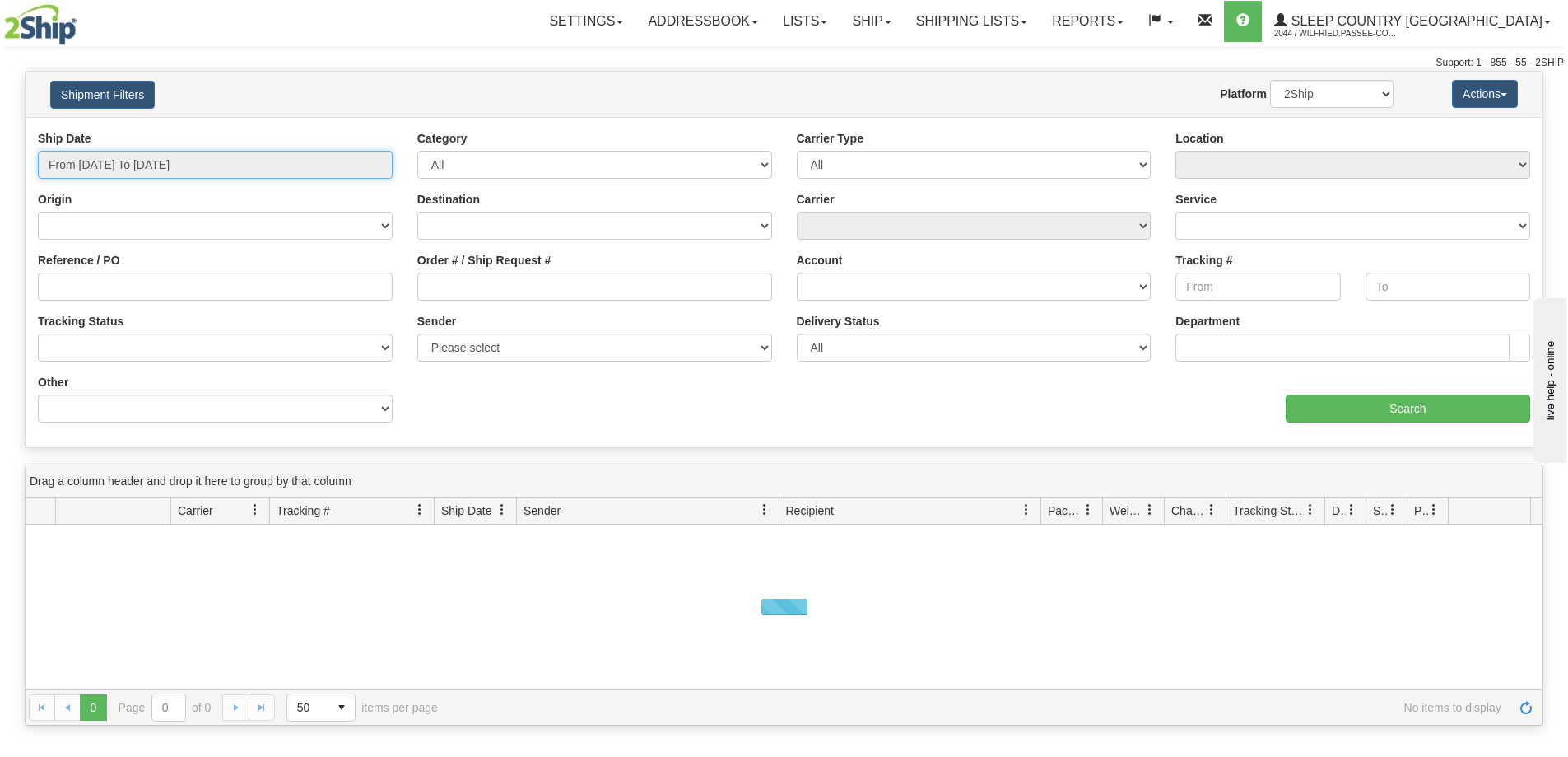
click at [141, 168] on input "From [DATE] To [DATE]" at bounding box center [215, 165] width 355 height 28
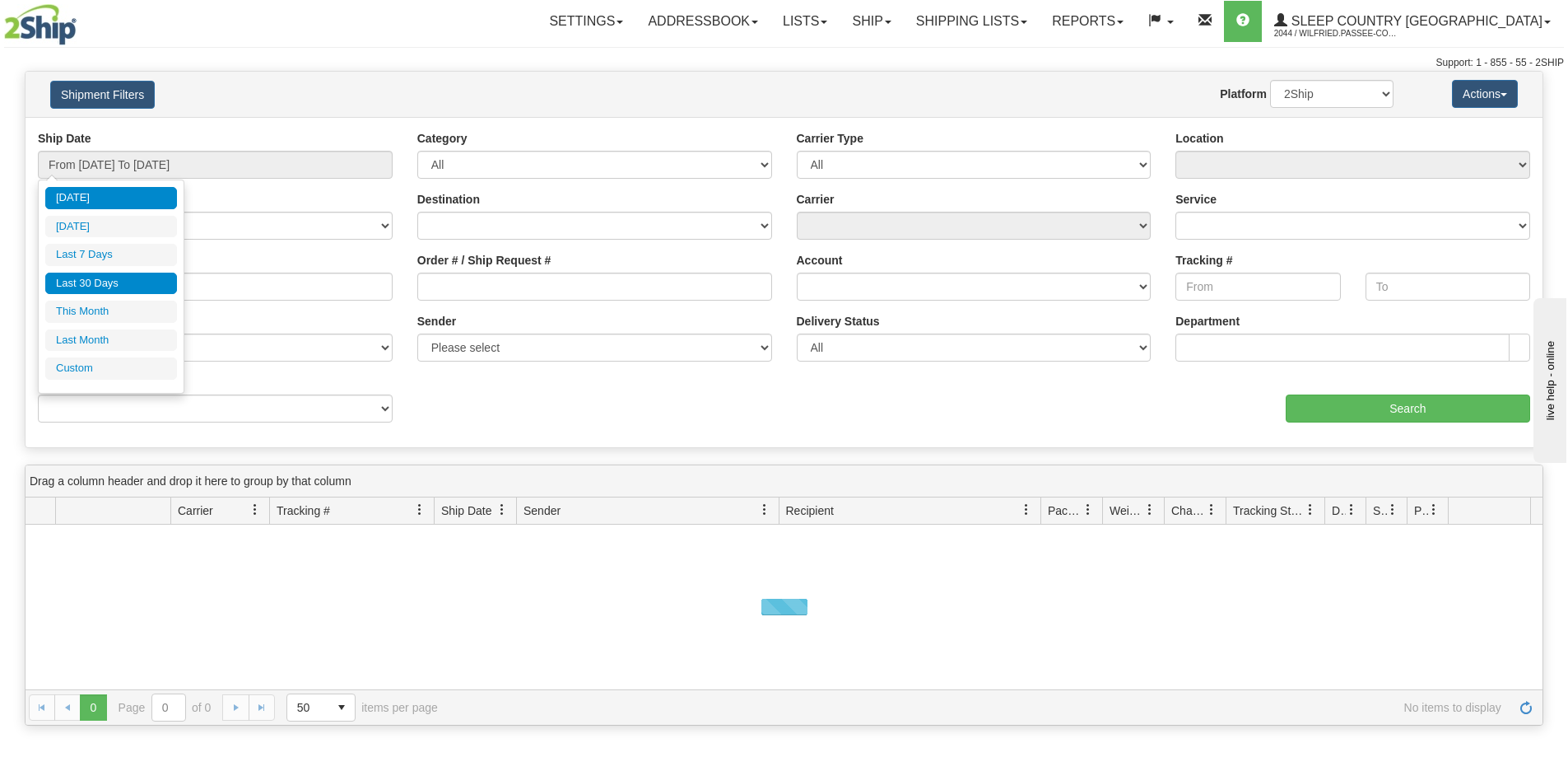
click at [105, 280] on li "Last 30 Days" at bounding box center [111, 283] width 132 height 22
type input "From [DATE] To [DATE]"
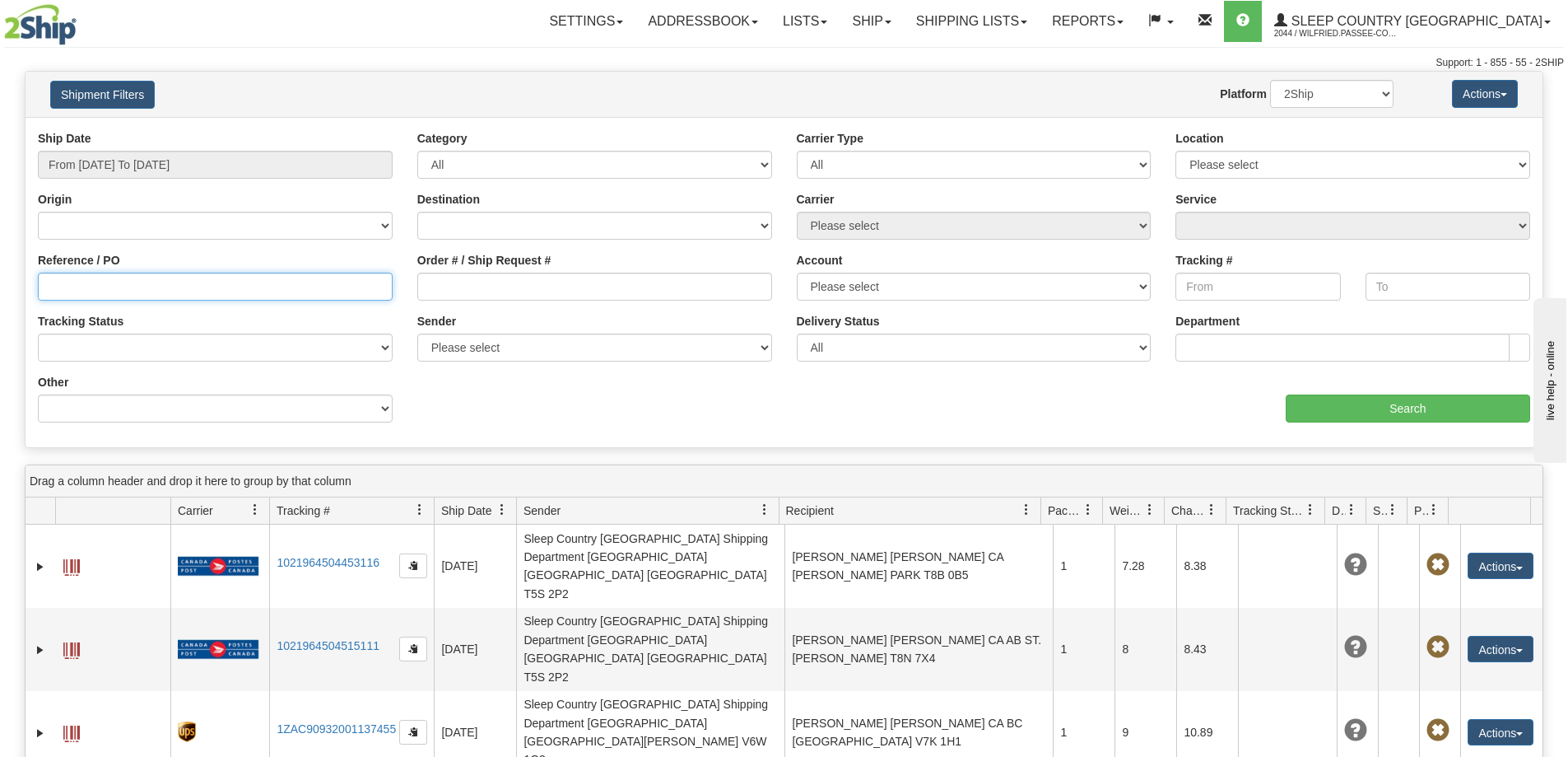
click at [244, 289] on input "Reference / PO" at bounding box center [215, 286] width 355 height 28
paste input "9002I080184"
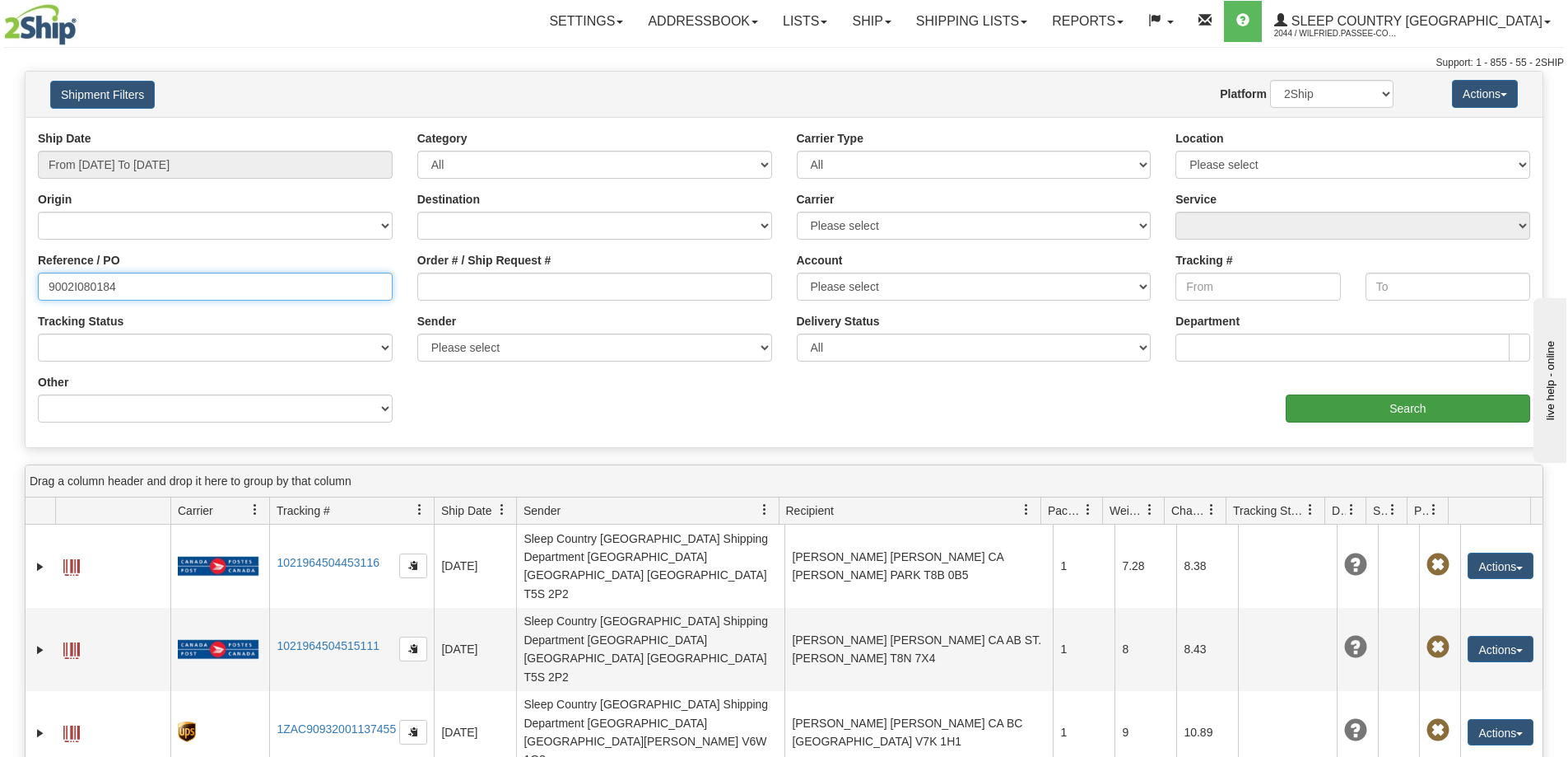
type input "9002I080184"
click at [1367, 406] on input "Search" at bounding box center [1408, 408] width 244 height 28
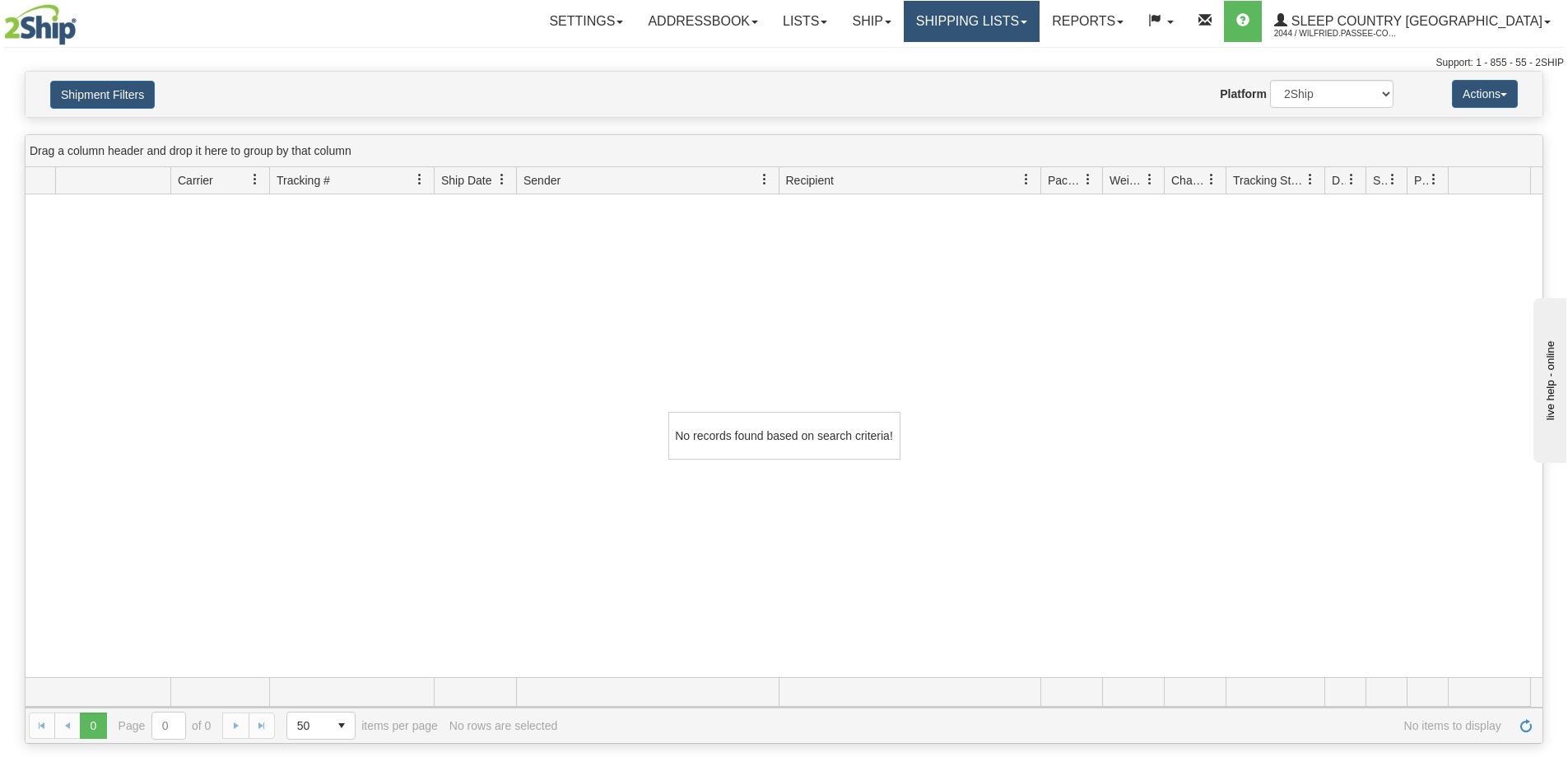
click at [1040, 1] on link "Shipping lists" at bounding box center [971, 22] width 136 height 41
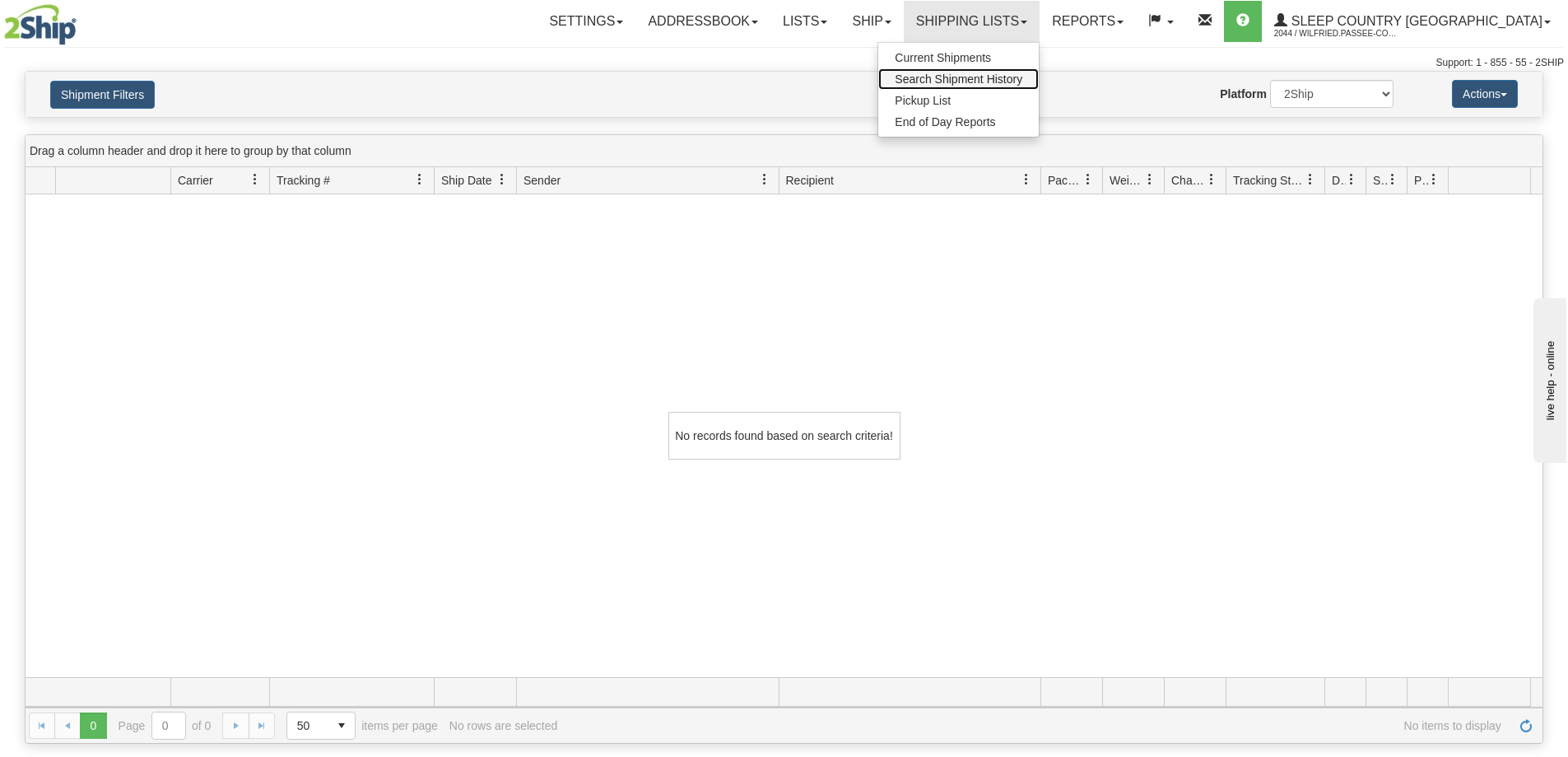
click at [1039, 68] on link "Search Shipment History" at bounding box center [958, 79] width 161 height 22
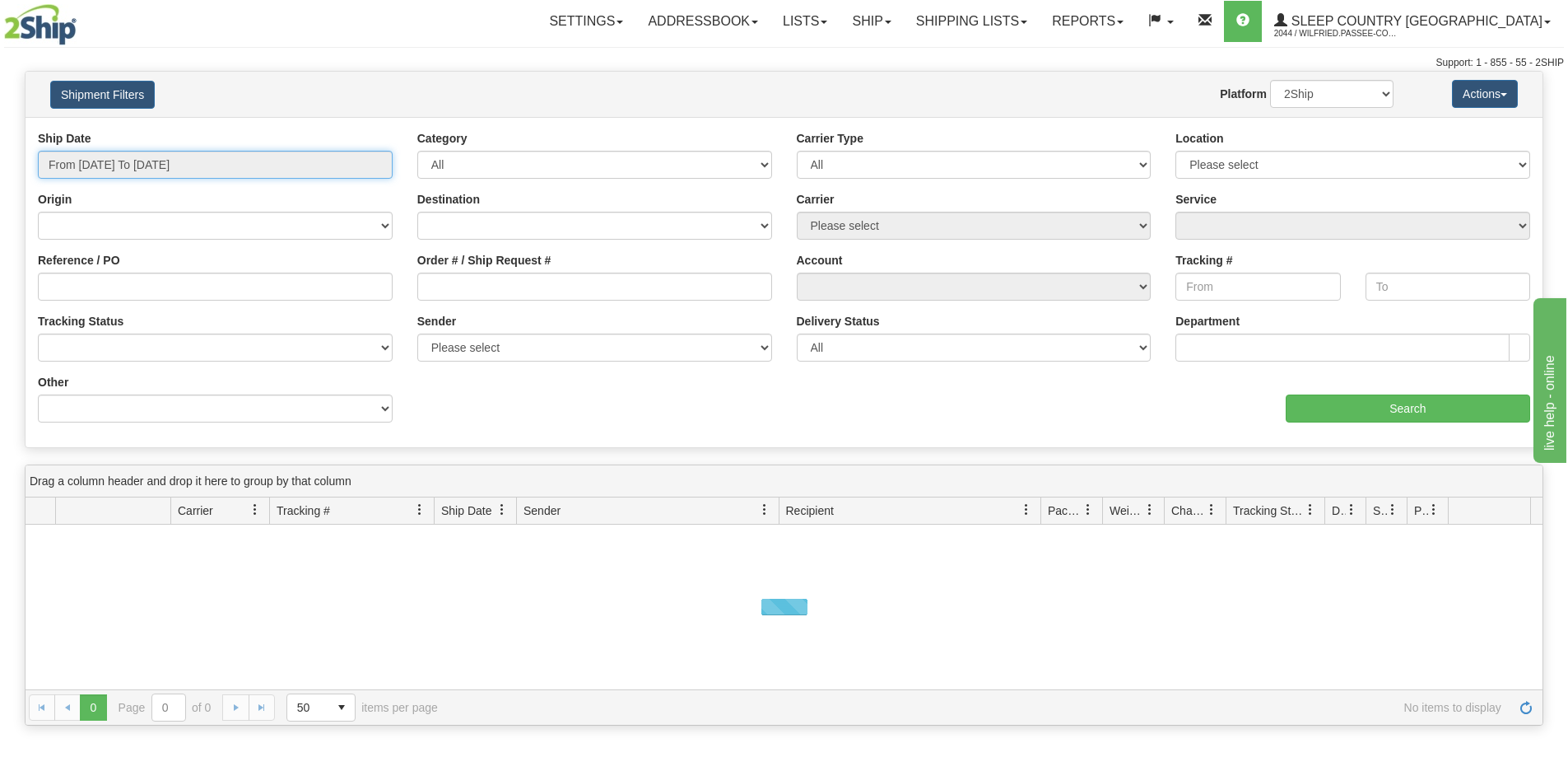
click at [155, 163] on input "From [DATE] To [DATE]" at bounding box center [215, 165] width 355 height 28
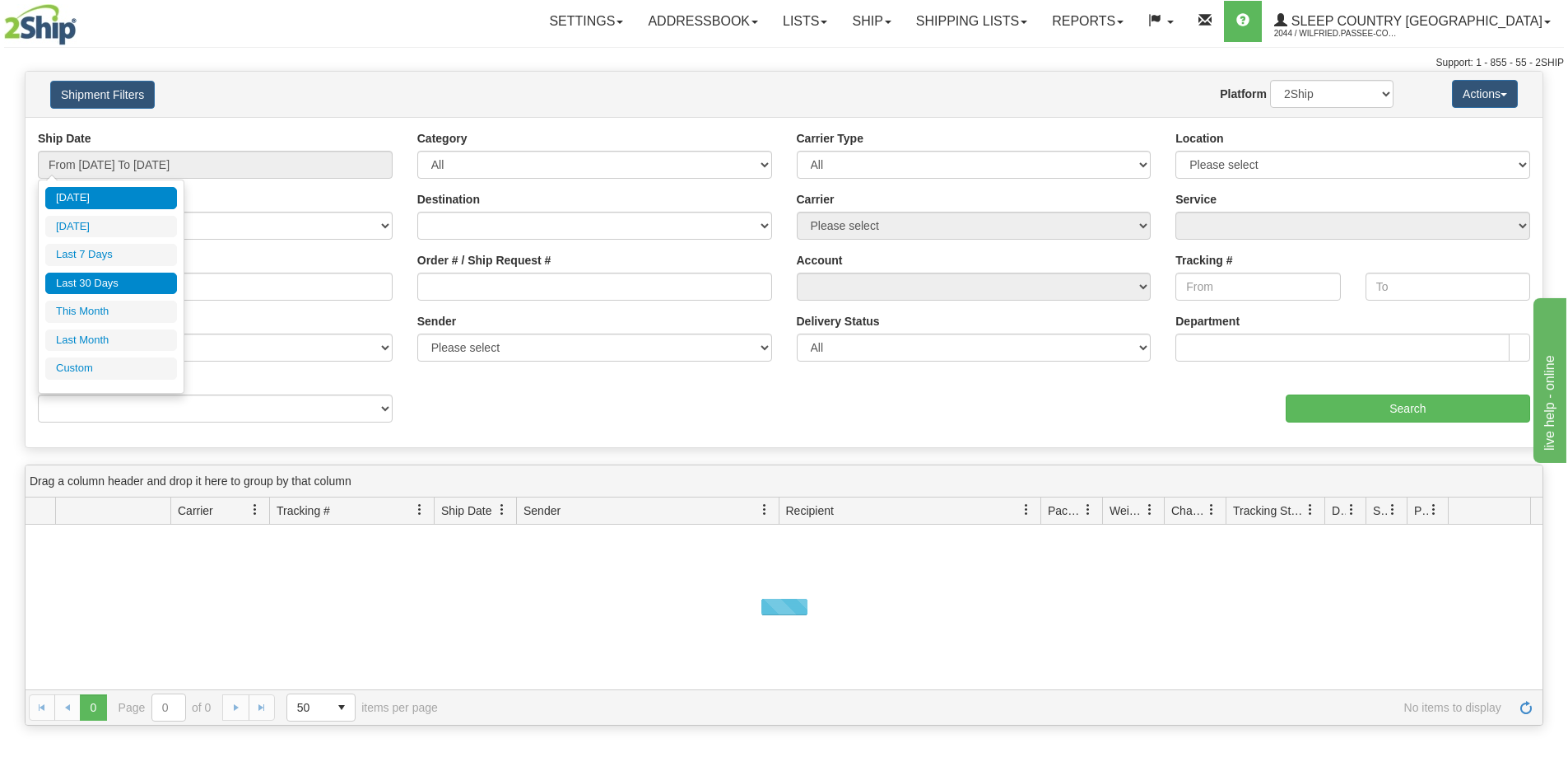
drag, startPoint x: 140, startPoint y: 287, endPoint x: 407, endPoint y: 313, distance: 268.3
click at [144, 289] on li "Last 30 Days" at bounding box center [111, 283] width 132 height 22
type input "From [DATE] To [DATE]"
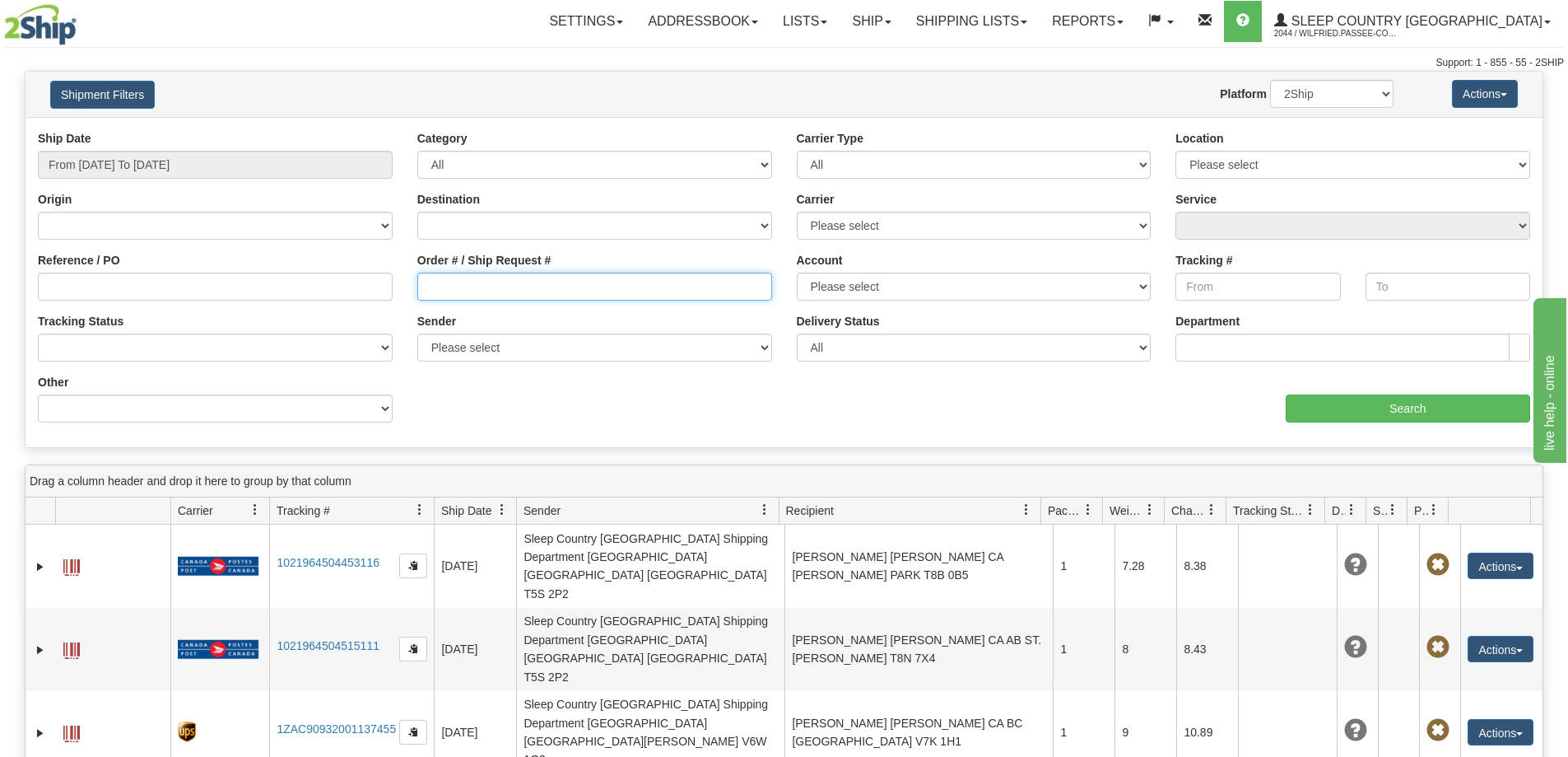
click at [468, 284] on input "Order # / Ship Request #" at bounding box center [594, 286] width 355 height 28
paste input "9002I078508"
type input "9002I078508"
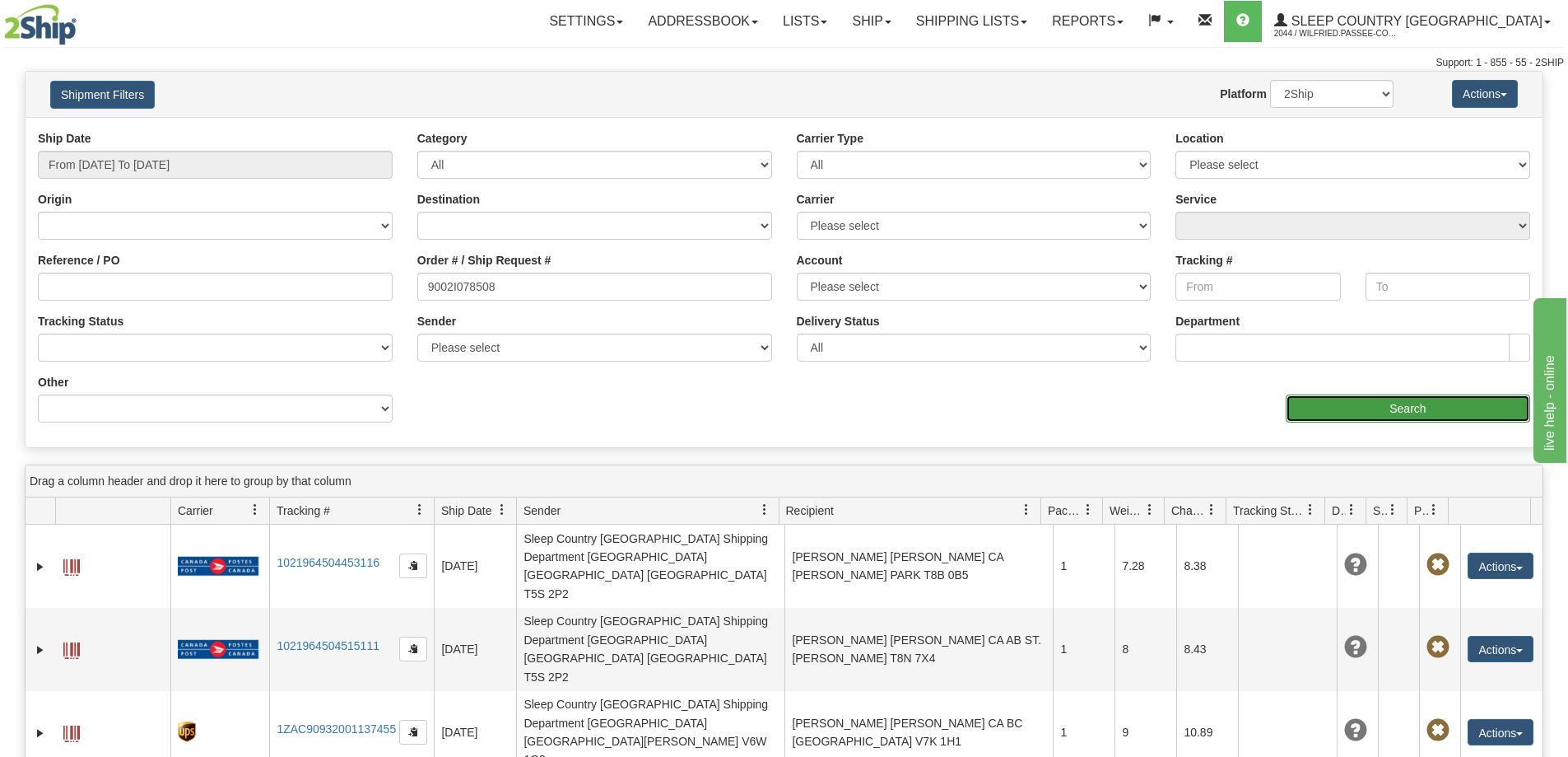
click at [1313, 412] on input "Search" at bounding box center [1408, 408] width 244 height 28
